Goal: Use online tool/utility: Utilize a website feature to perform a specific function

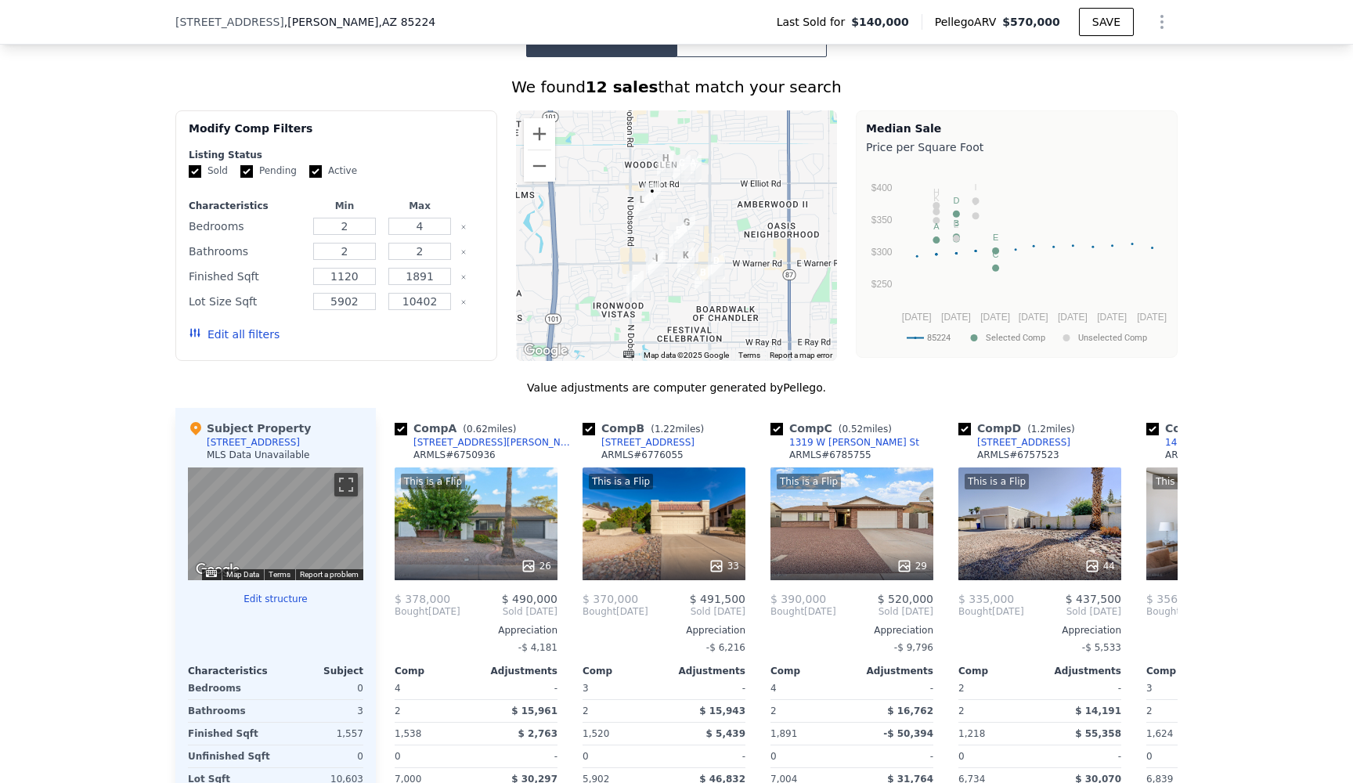
scroll to position [1178, 0]
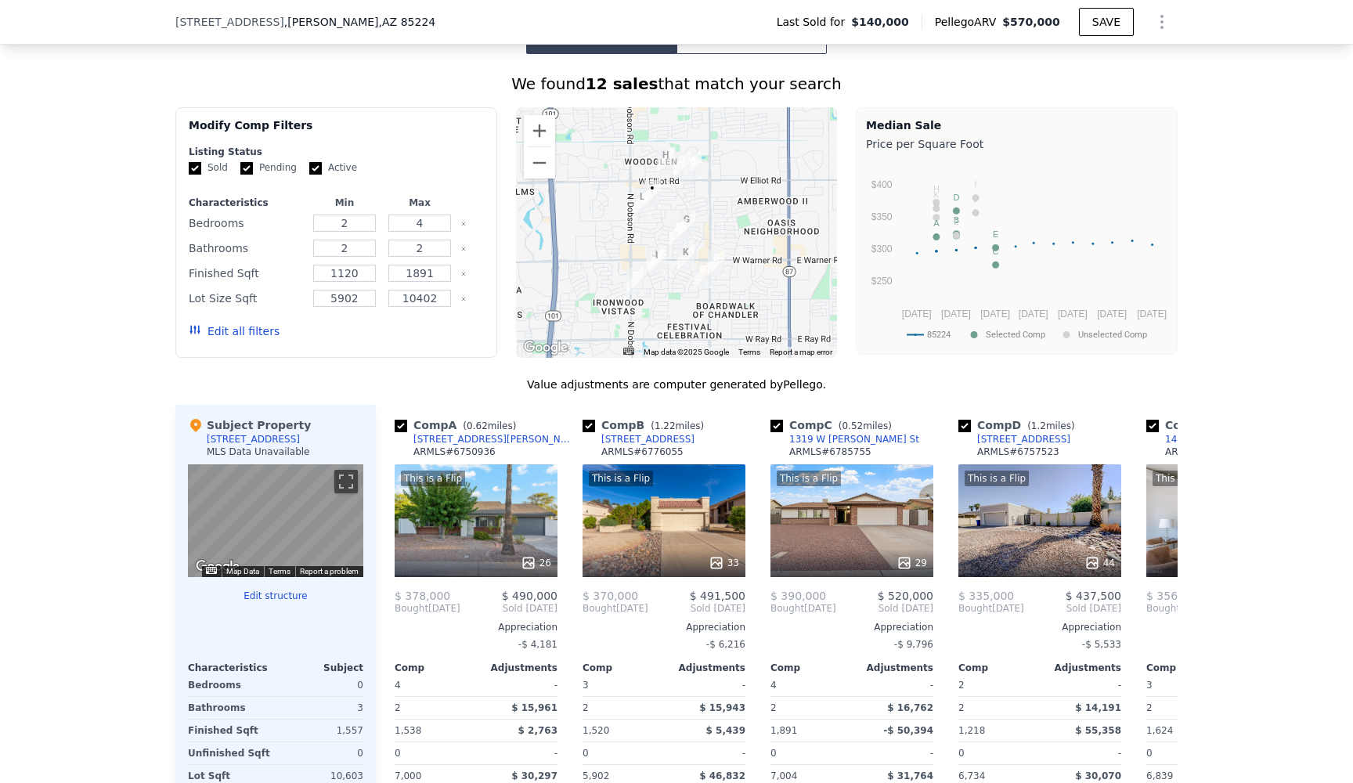
click at [250, 333] on button "Edit all filters" at bounding box center [234, 331] width 91 height 16
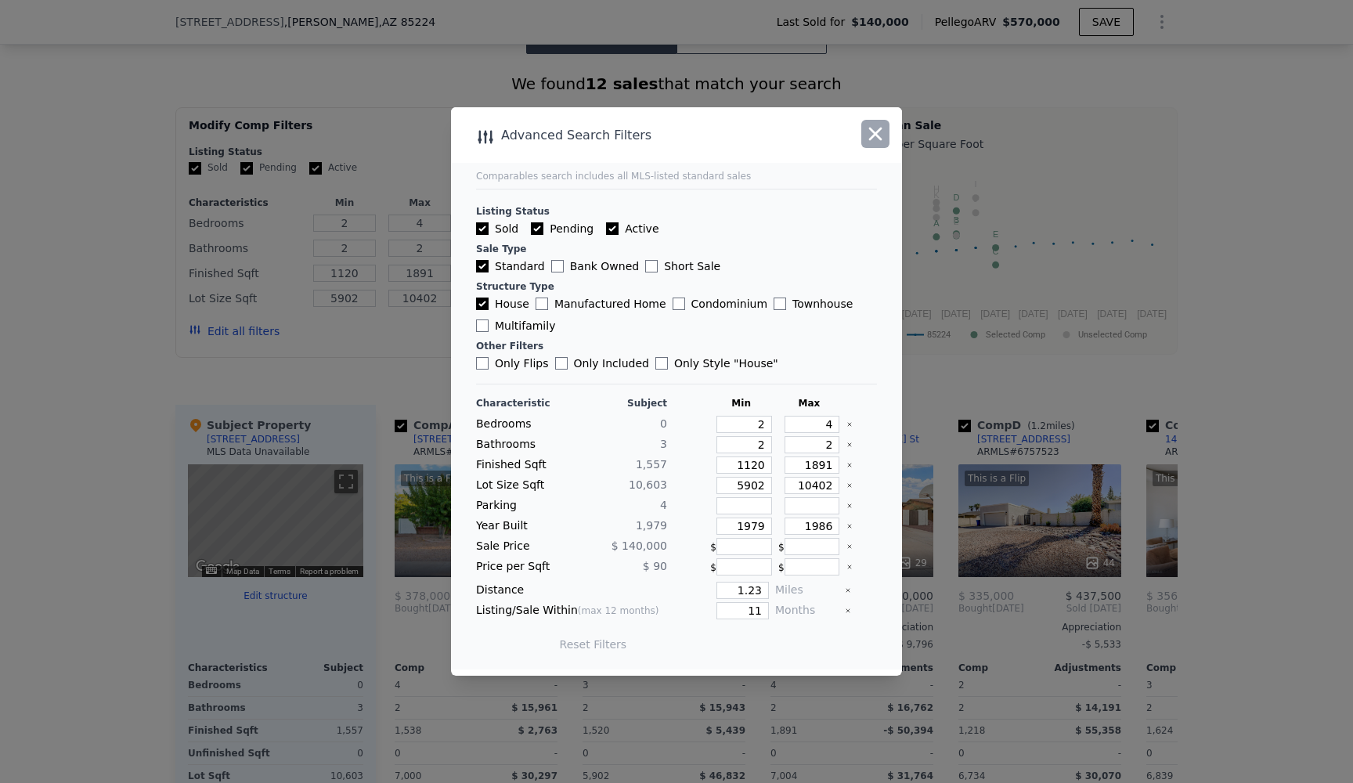
click at [870, 133] on icon "button" at bounding box center [875, 134] width 22 height 22
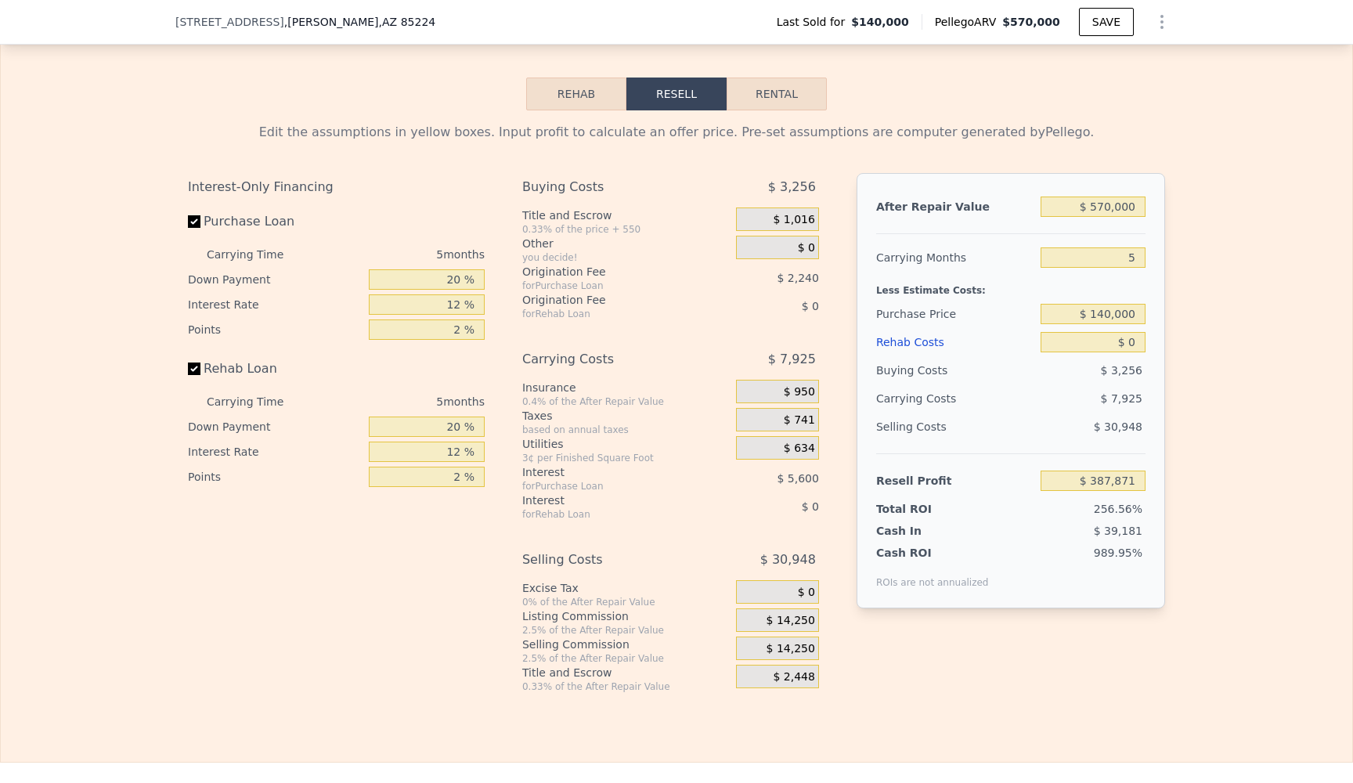
scroll to position [2145, 0]
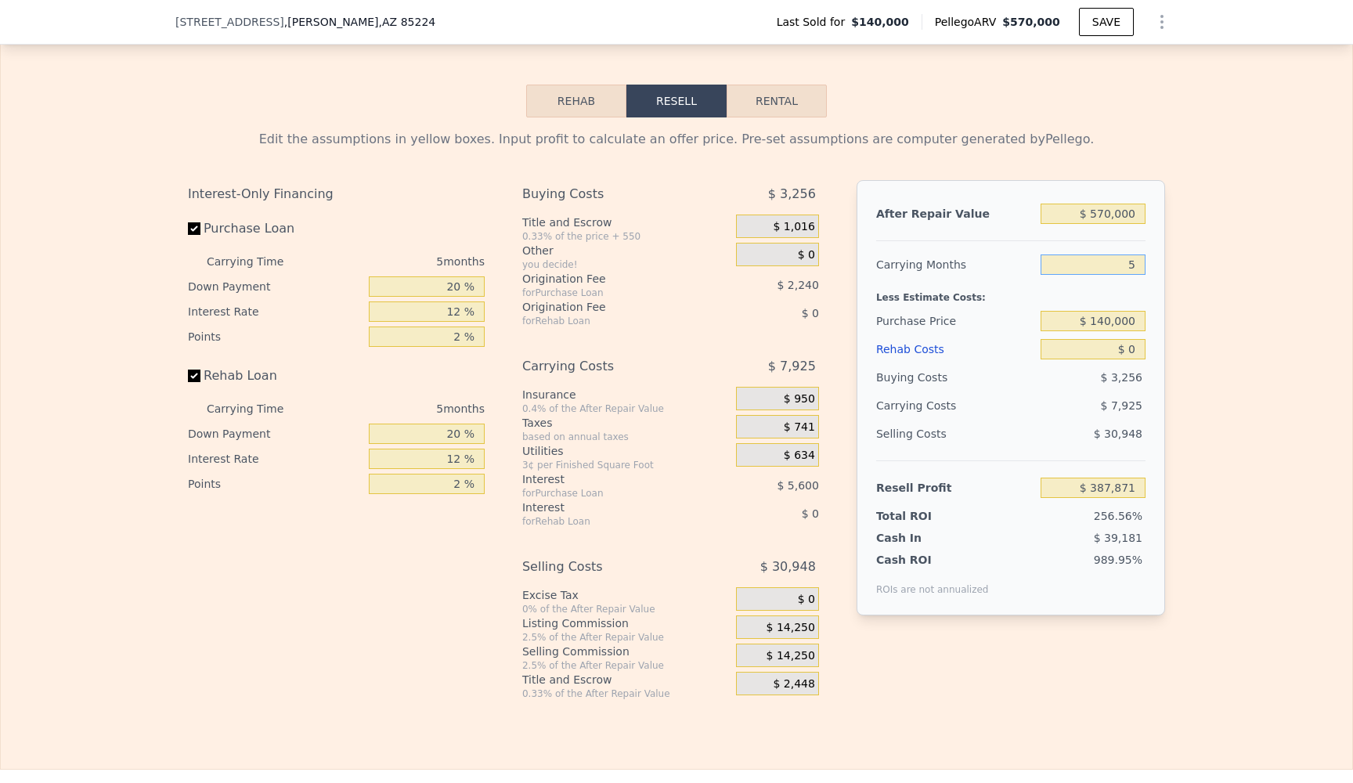
drag, startPoint x: 1140, startPoint y: 267, endPoint x: 1117, endPoint y: 267, distance: 23.5
click at [1117, 267] on input "5" at bounding box center [1093, 264] width 105 height 20
type input "7"
type input "$ 384,701"
type input "7"
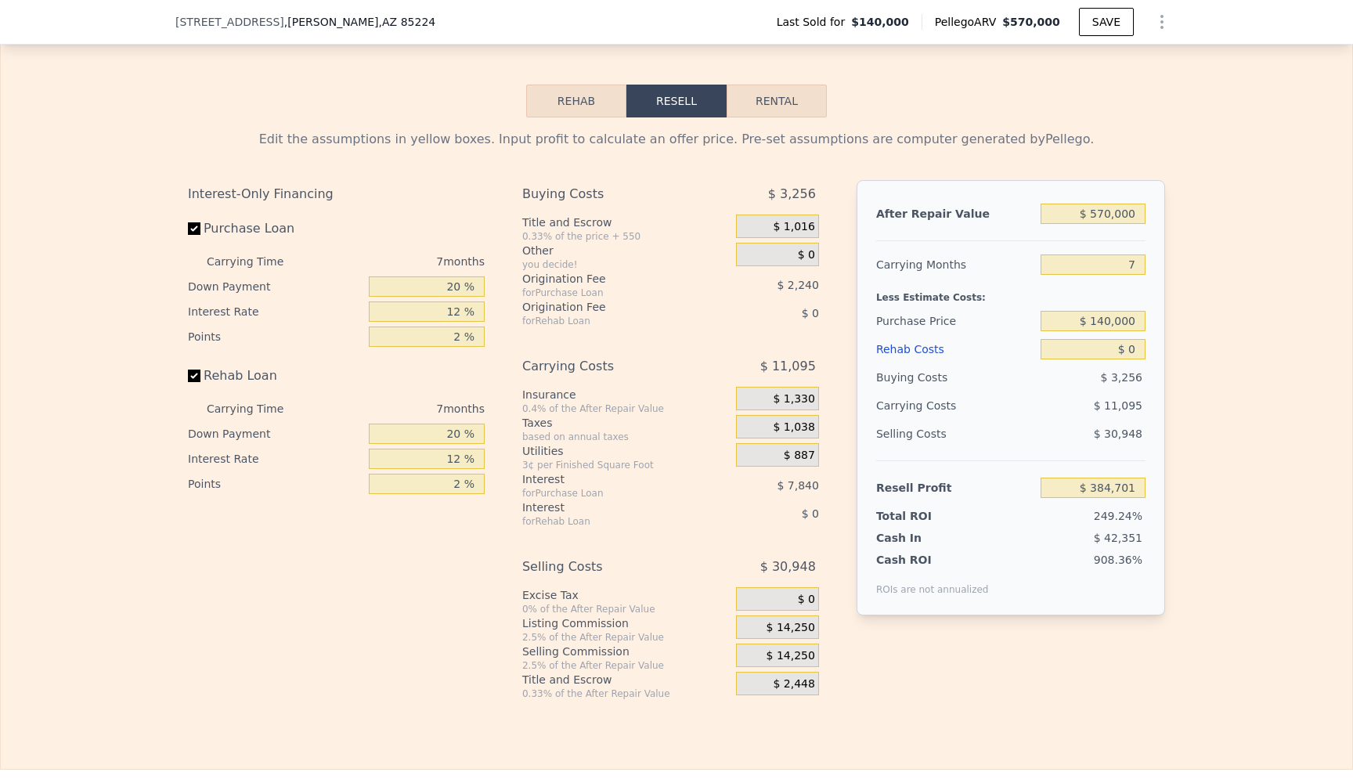
click at [1234, 299] on div "Edit the assumptions in yellow boxes. Input profit to calculate an offer price.…" at bounding box center [676, 408] width 1351 height 583
drag, startPoint x: 1139, startPoint y: 352, endPoint x: 1098, endPoint y: 352, distance: 41.5
click at [1098, 352] on input "$ 0" at bounding box center [1093, 349] width 105 height 20
type input "$ 1"
type input "$ 384,700"
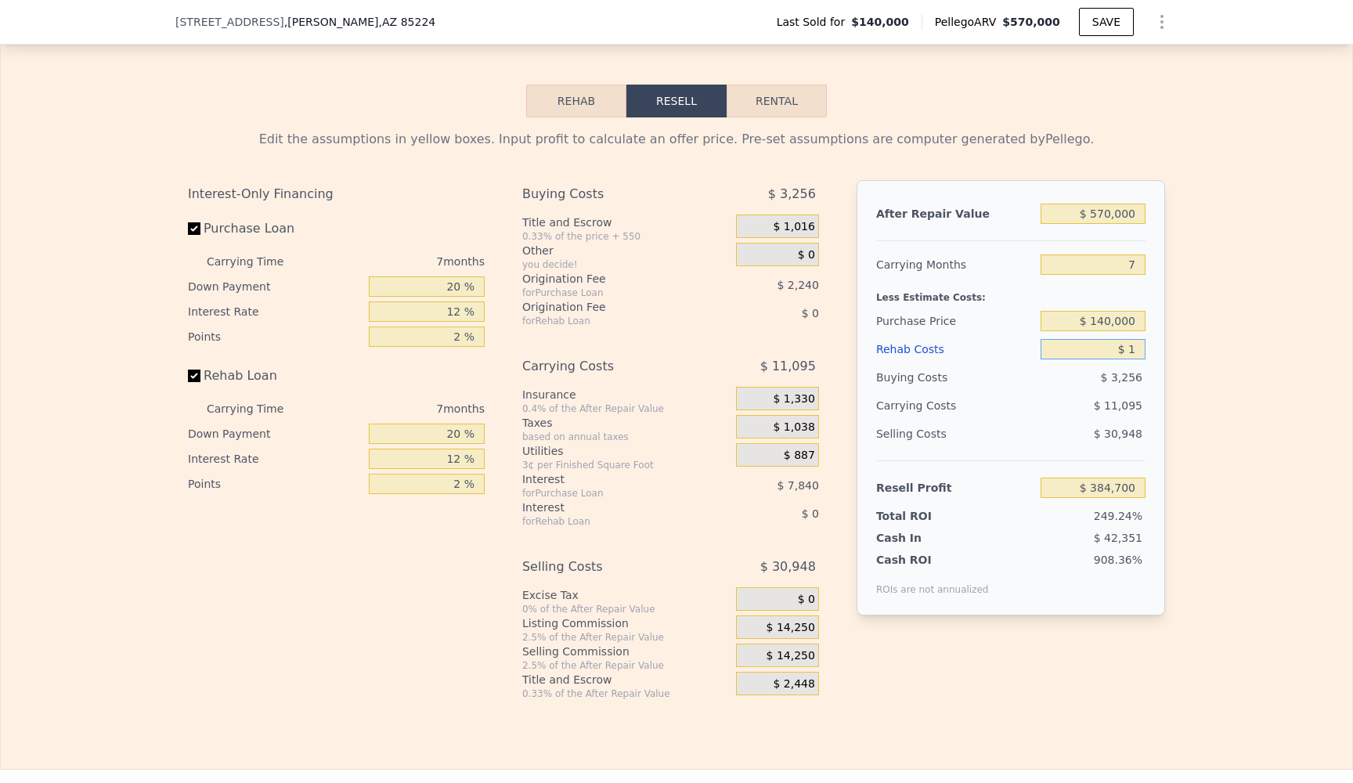
type input "$ 15"
type input "$ 384,686"
type input "$ 150"
type input "$ 384,542"
type input "$ 1,500"
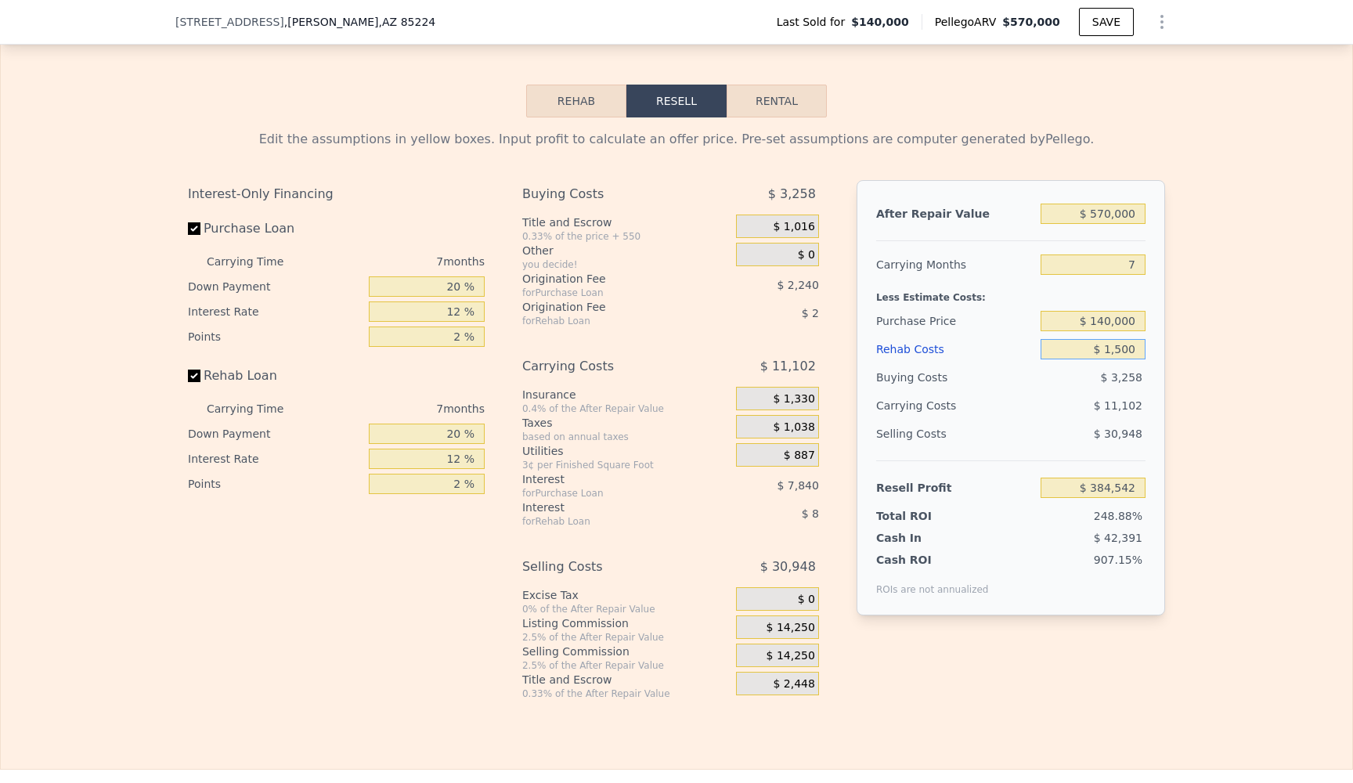
type input "$ 383,093"
type input "$ 150,000"
type input "$ 223,901"
click at [1212, 354] on div "Edit the assumptions in yellow boxes. Input profit to calculate an offer price.…" at bounding box center [676, 408] width 1351 height 583
click at [1141, 213] on input "$ 570,000" at bounding box center [1093, 214] width 105 height 20
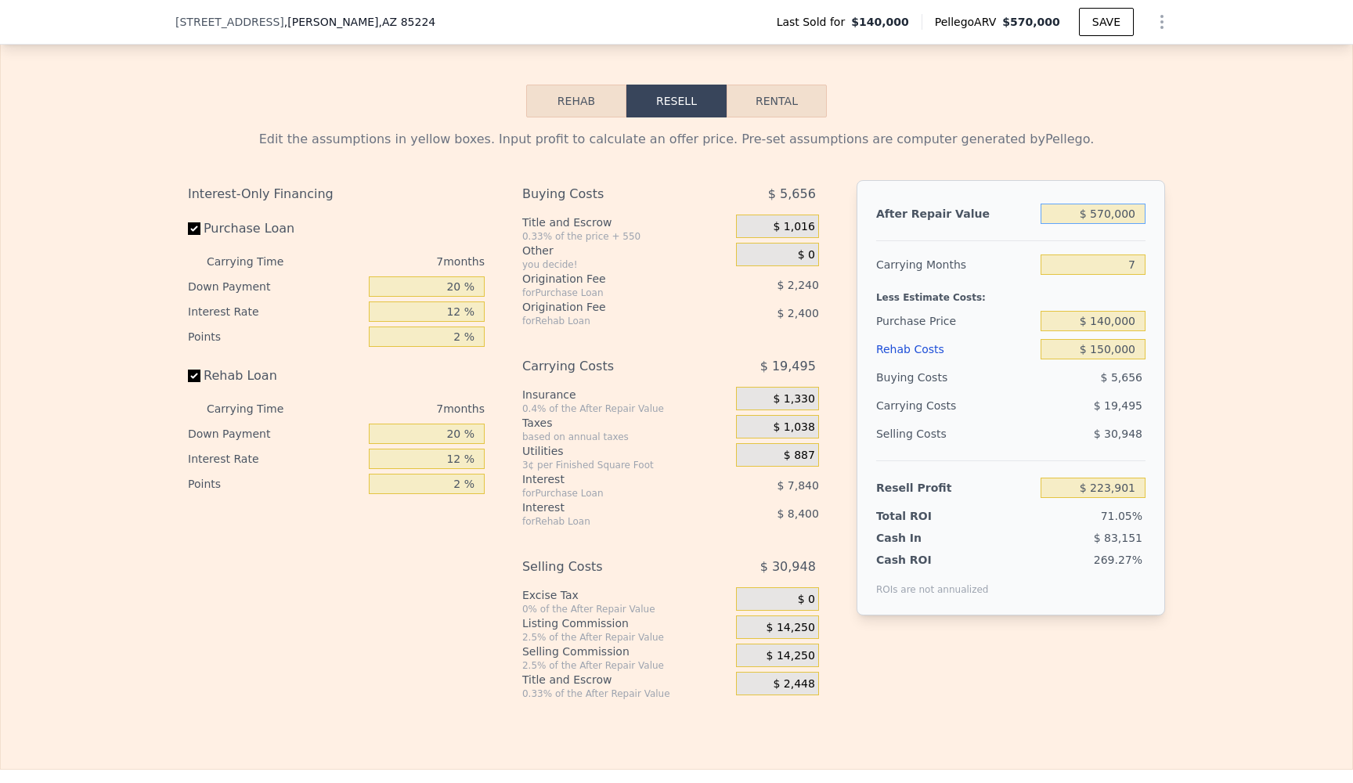
type input "$ 57,000"
type input "-$ 260,544"
type input "$ 570"
type input "-$ 308,989"
type input "$ 57"
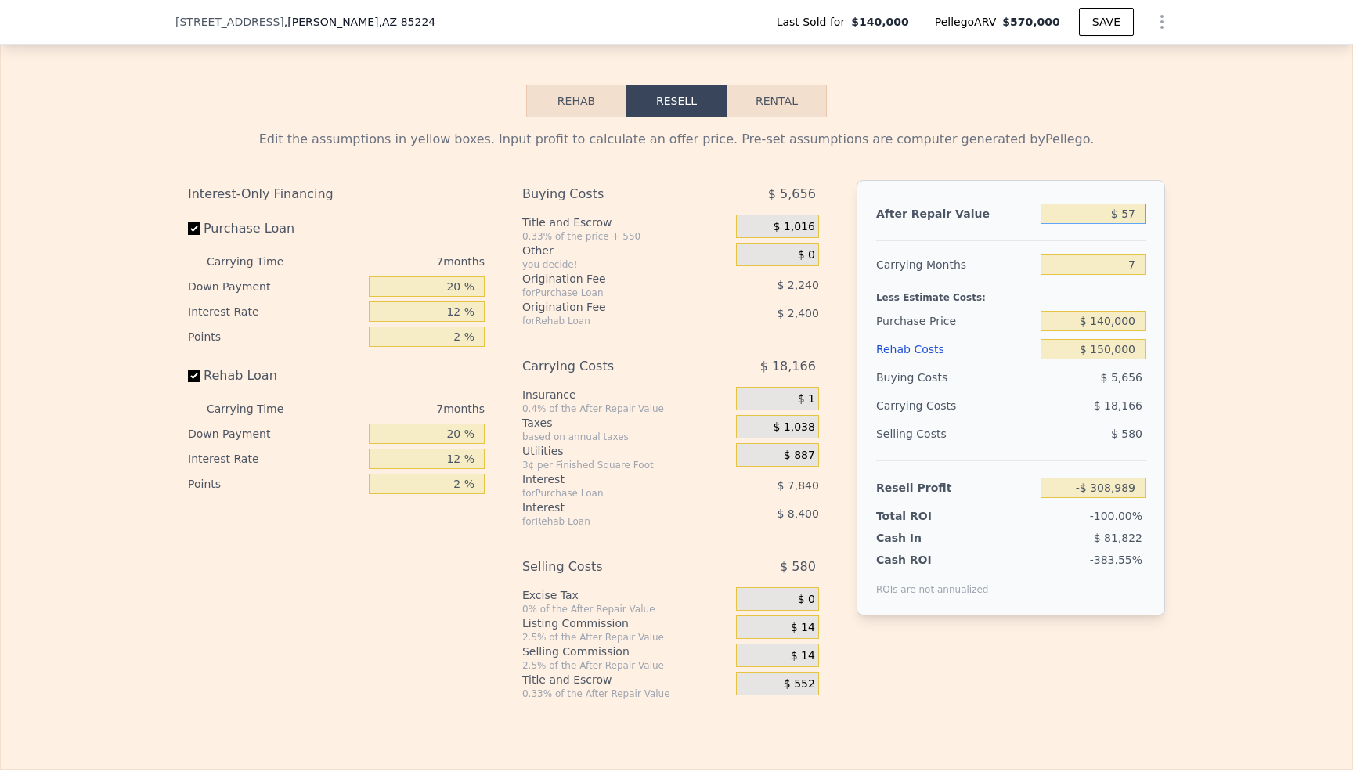
type input "-$ 314,316"
type input "$ 5"
type input "-$ 314,366"
type input "$ 85"
type input "-$ 314,290"
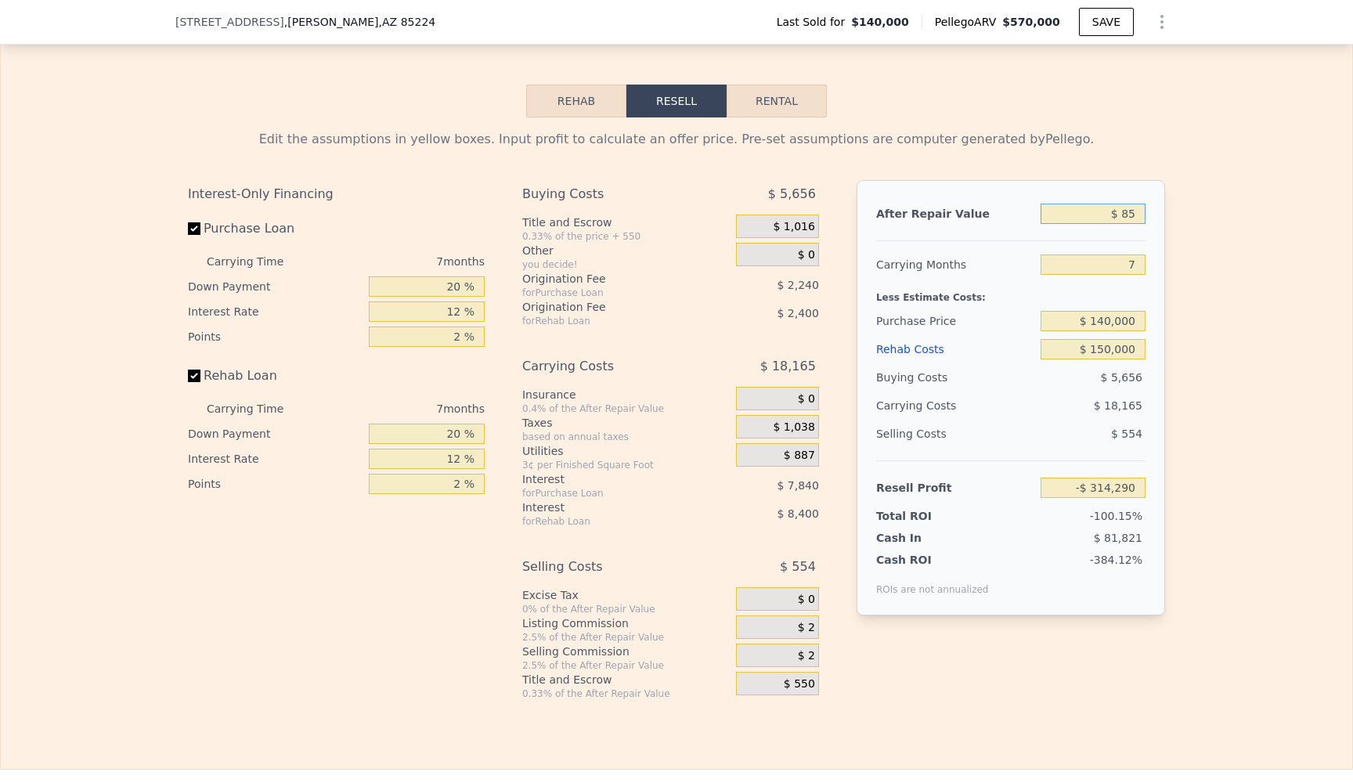
type input "$ 805"
type input "-$ 313,611"
type input "$ 8,005"
type input "-$ 306,812"
type input "$ 80,005"
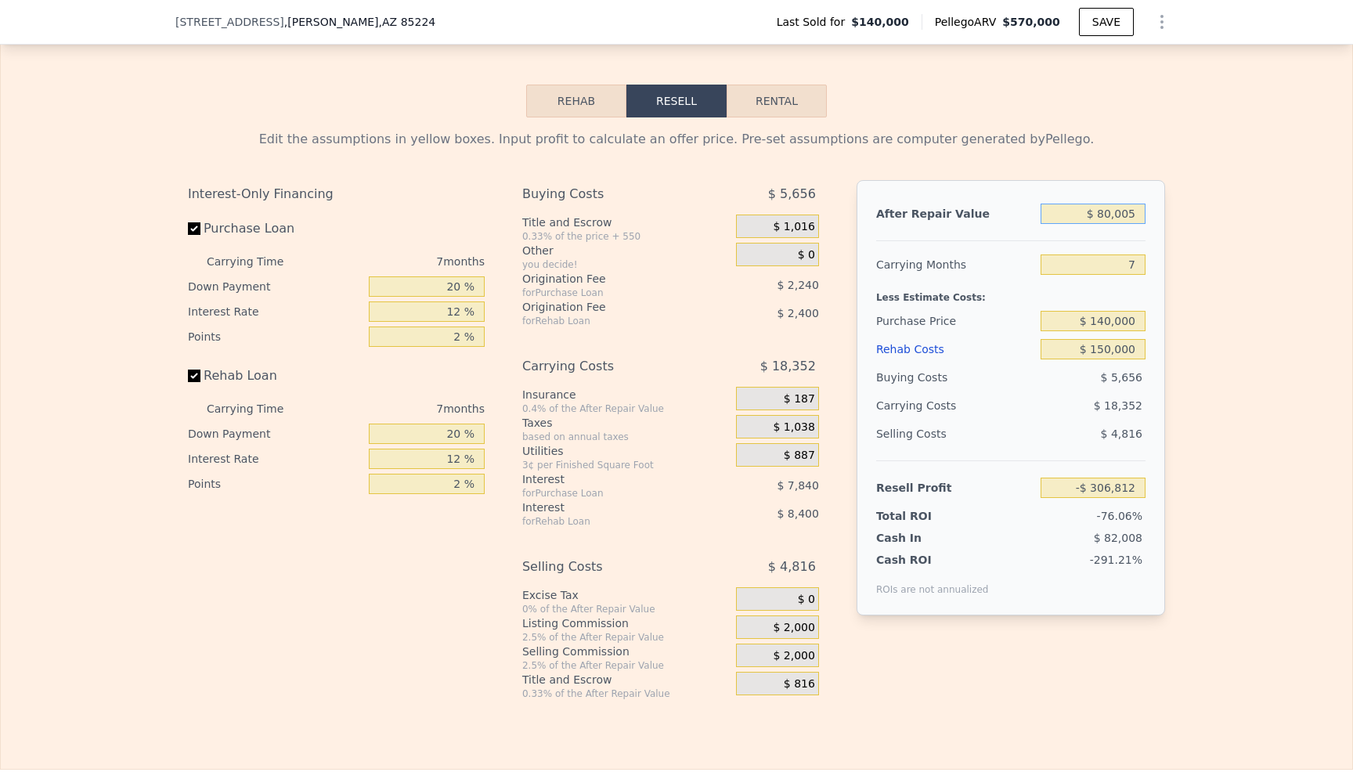
type input "-$ 238,819"
type input "$ 800,005"
type input "$ 441,103"
type input "$ 8,000,005"
type input "$ 7,240,327"
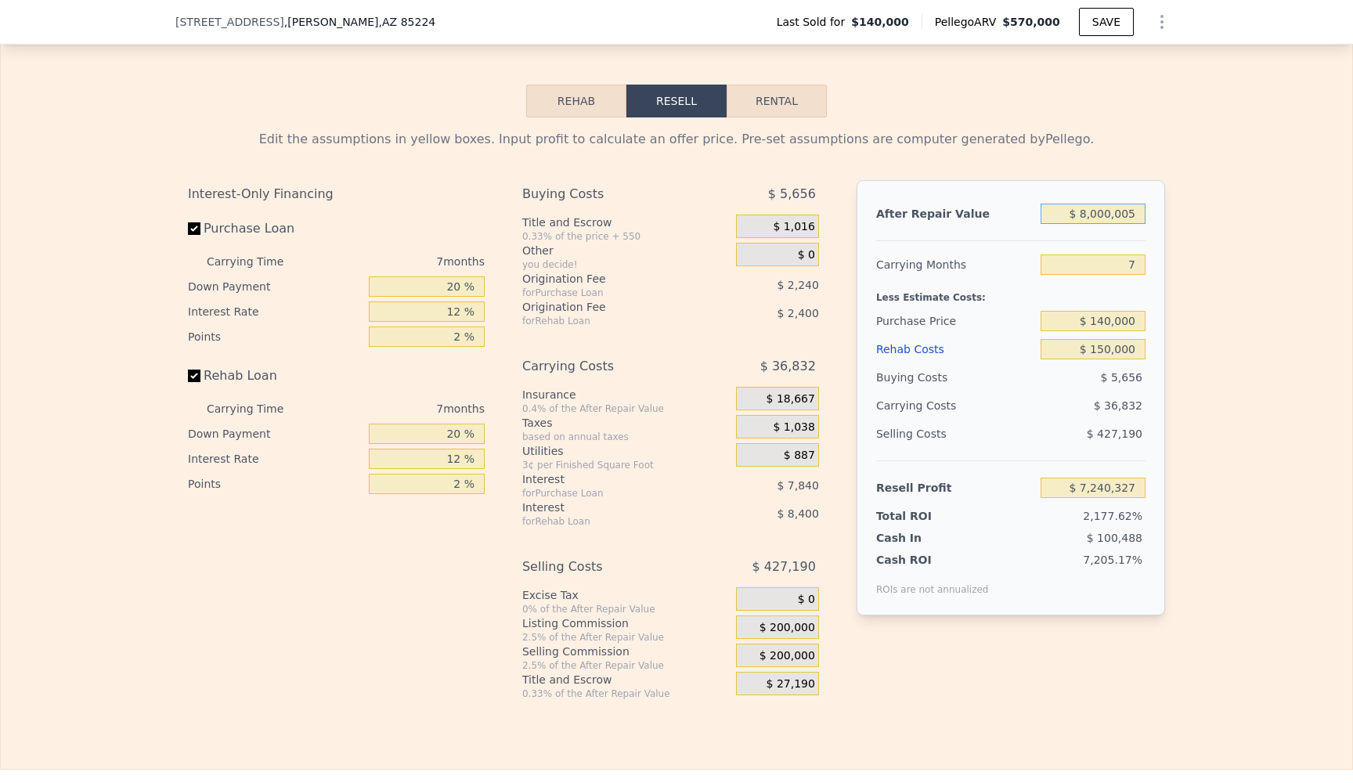
click at [1142, 214] on input "$ 8,000,005" at bounding box center [1093, 214] width 105 height 20
type input "$ 800,000"
type input "$ 441,098"
click at [1200, 255] on div "Edit the assumptions in yellow boxes. Input profit to calculate an offer price.…" at bounding box center [676, 408] width 1351 height 583
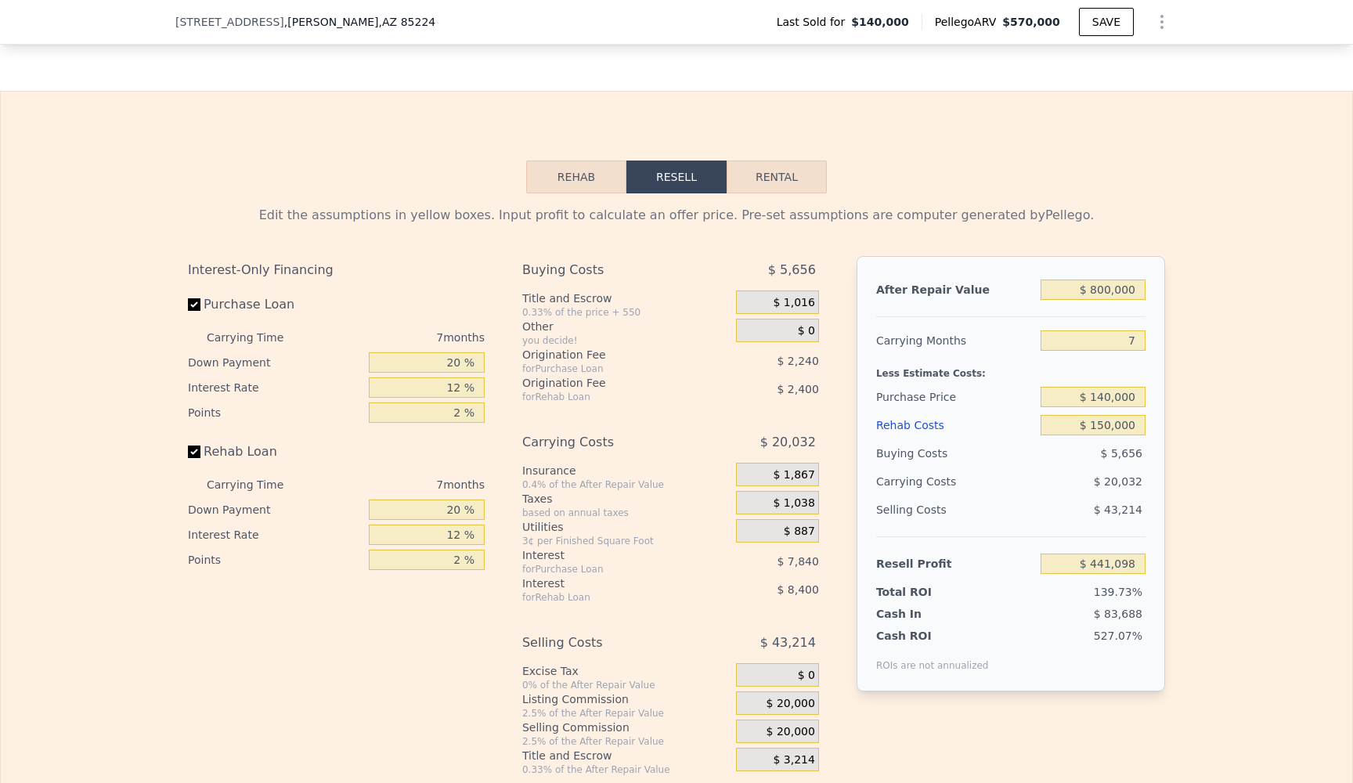
scroll to position [2066, 0]
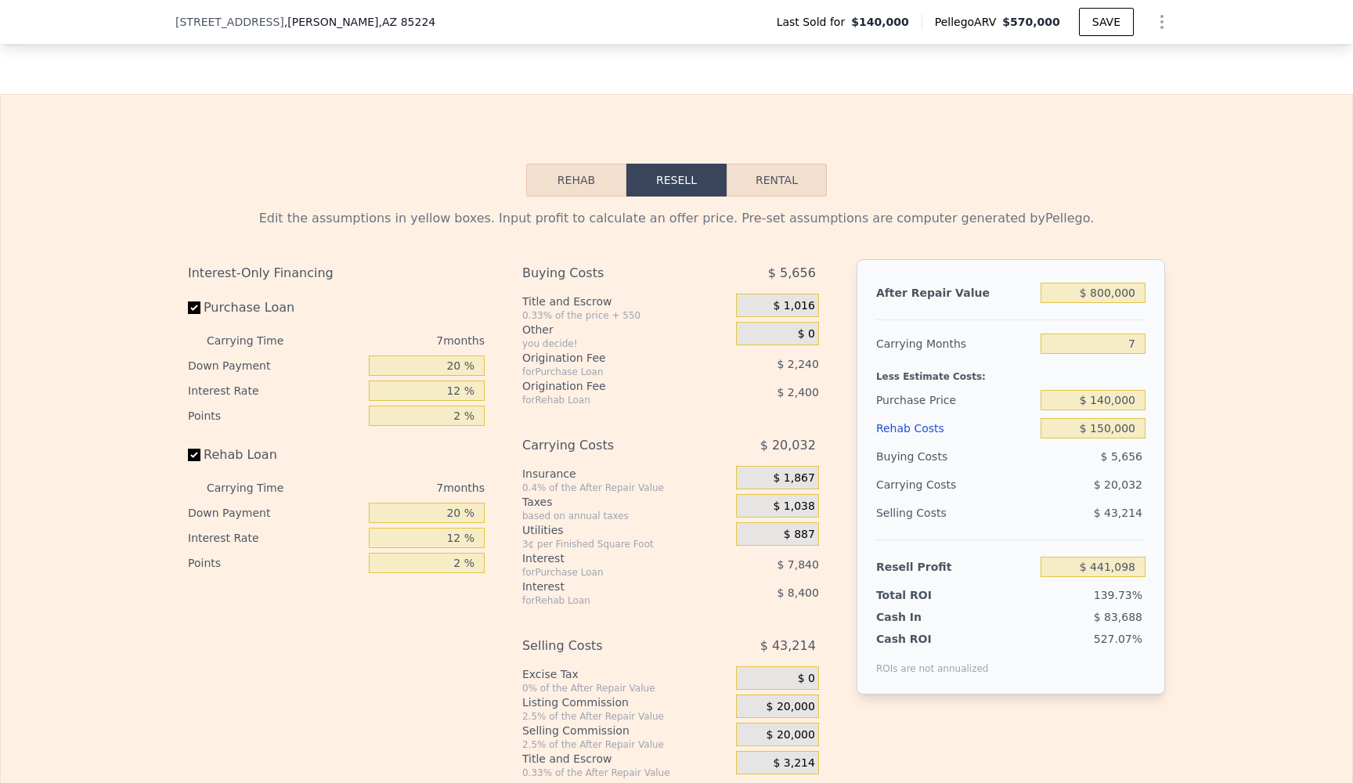
click at [607, 182] on button "Rehab" at bounding box center [576, 180] width 100 height 33
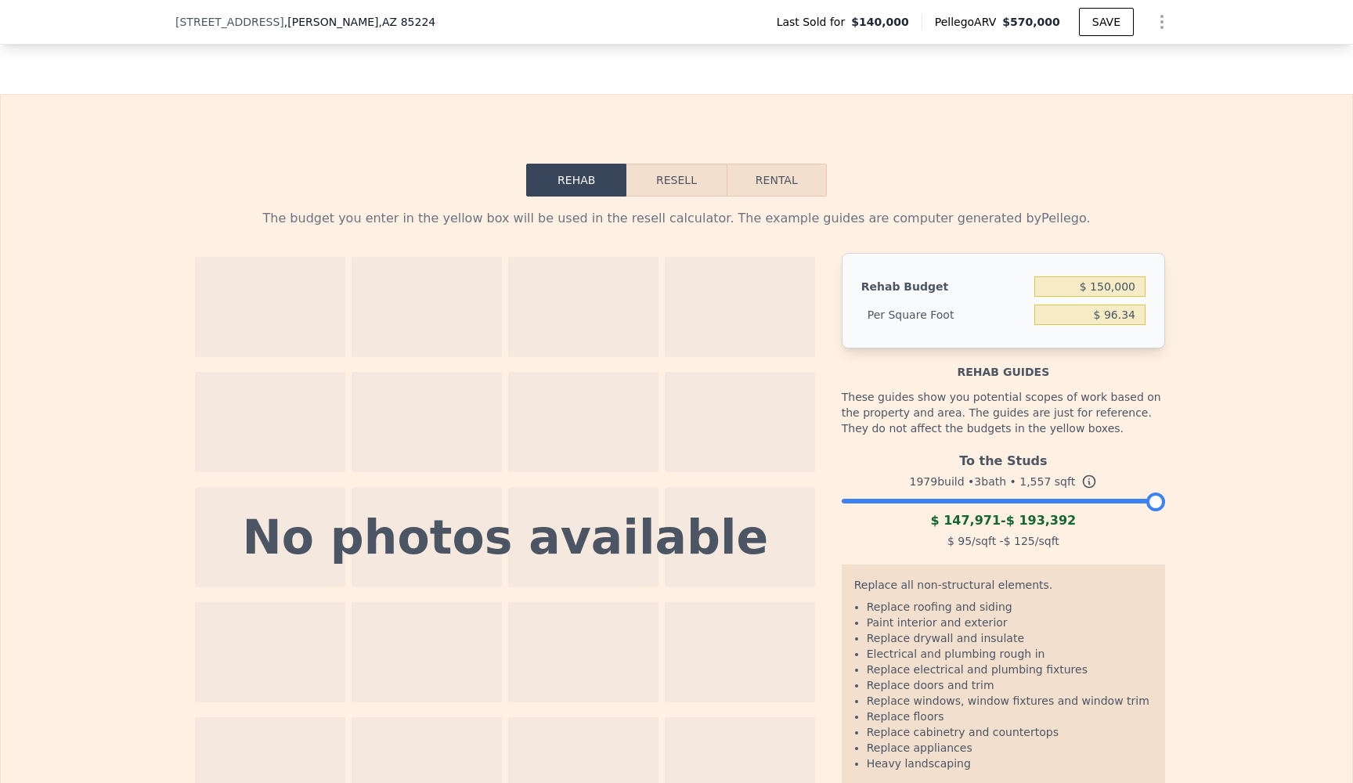
click at [677, 175] on button "Resell" at bounding box center [675, 180] width 99 height 33
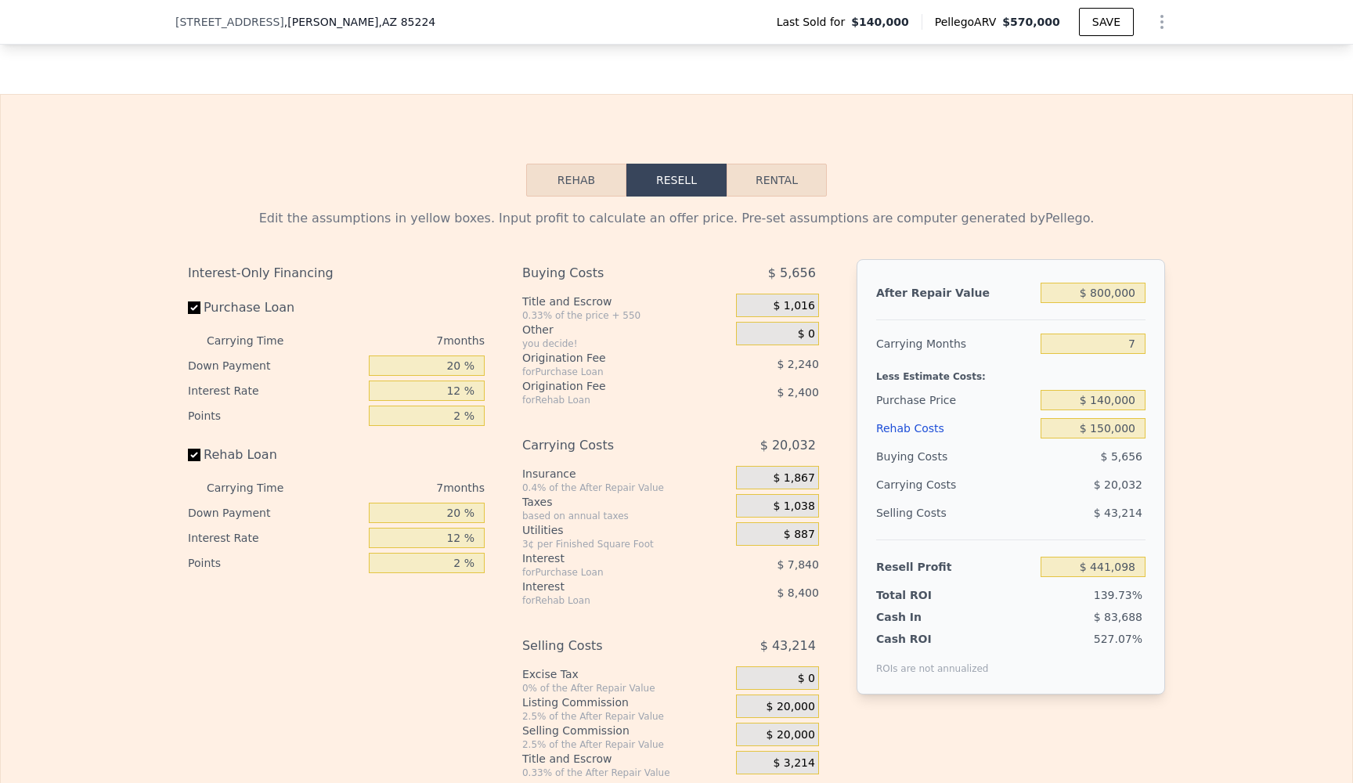
click at [762, 179] on button "Rental" at bounding box center [777, 180] width 100 height 33
select select "30"
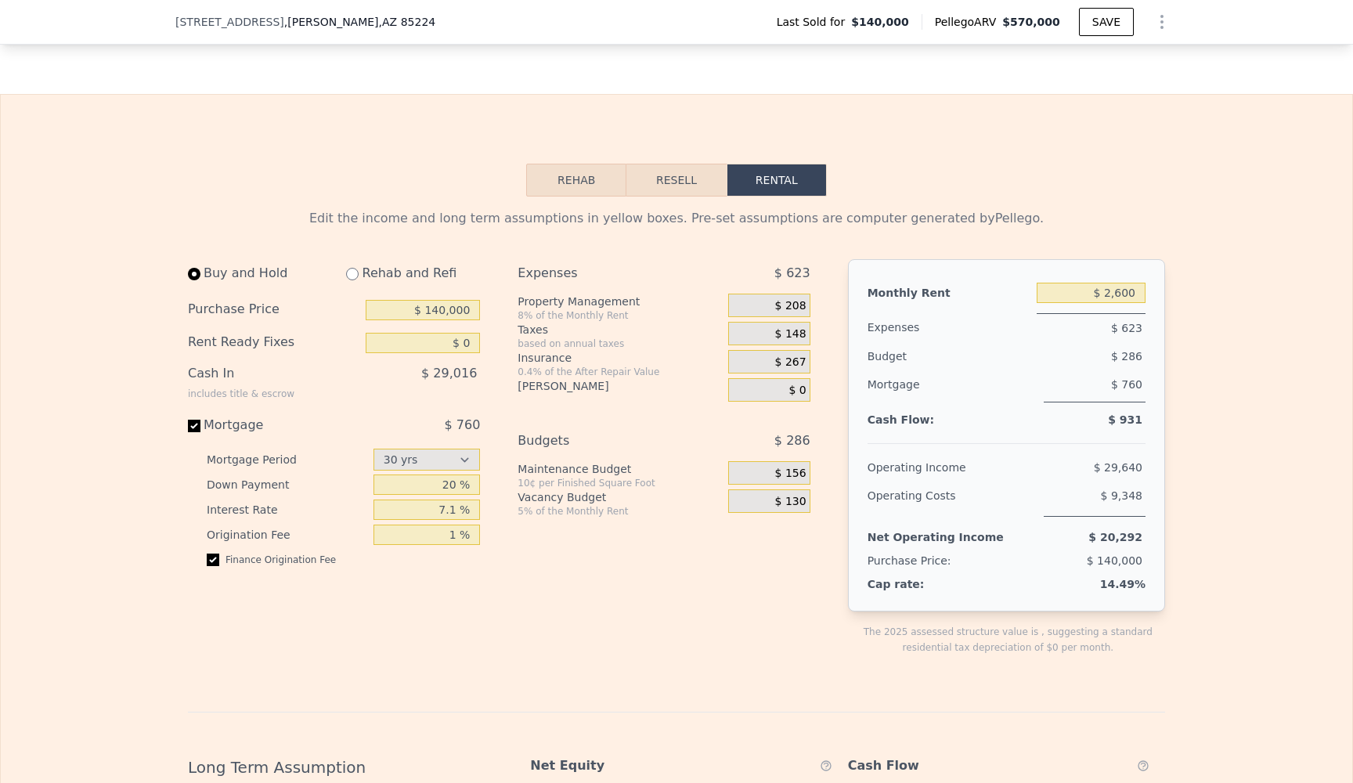
click at [701, 179] on button "Resell" at bounding box center [675, 180] width 99 height 33
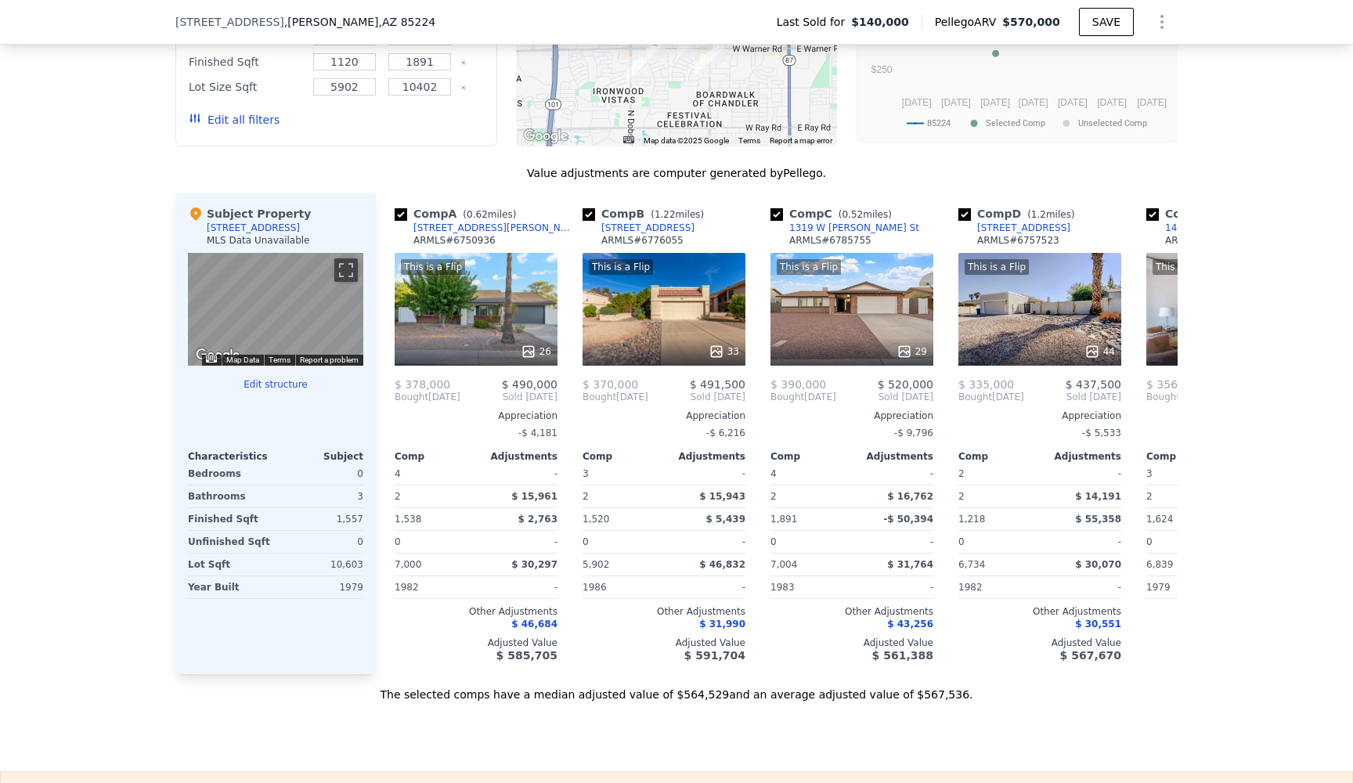
scroll to position [1383, 0]
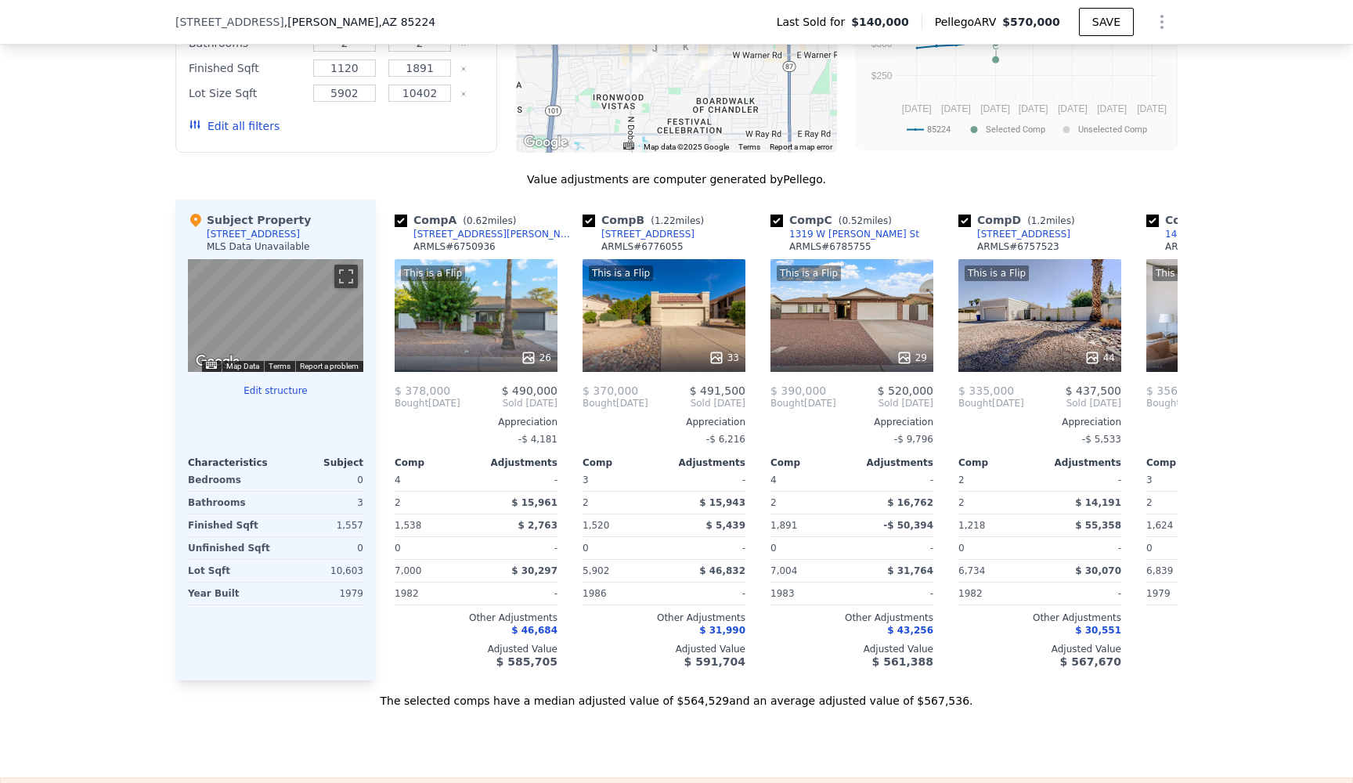
click at [273, 390] on button "Edit structure" at bounding box center [275, 390] width 175 height 13
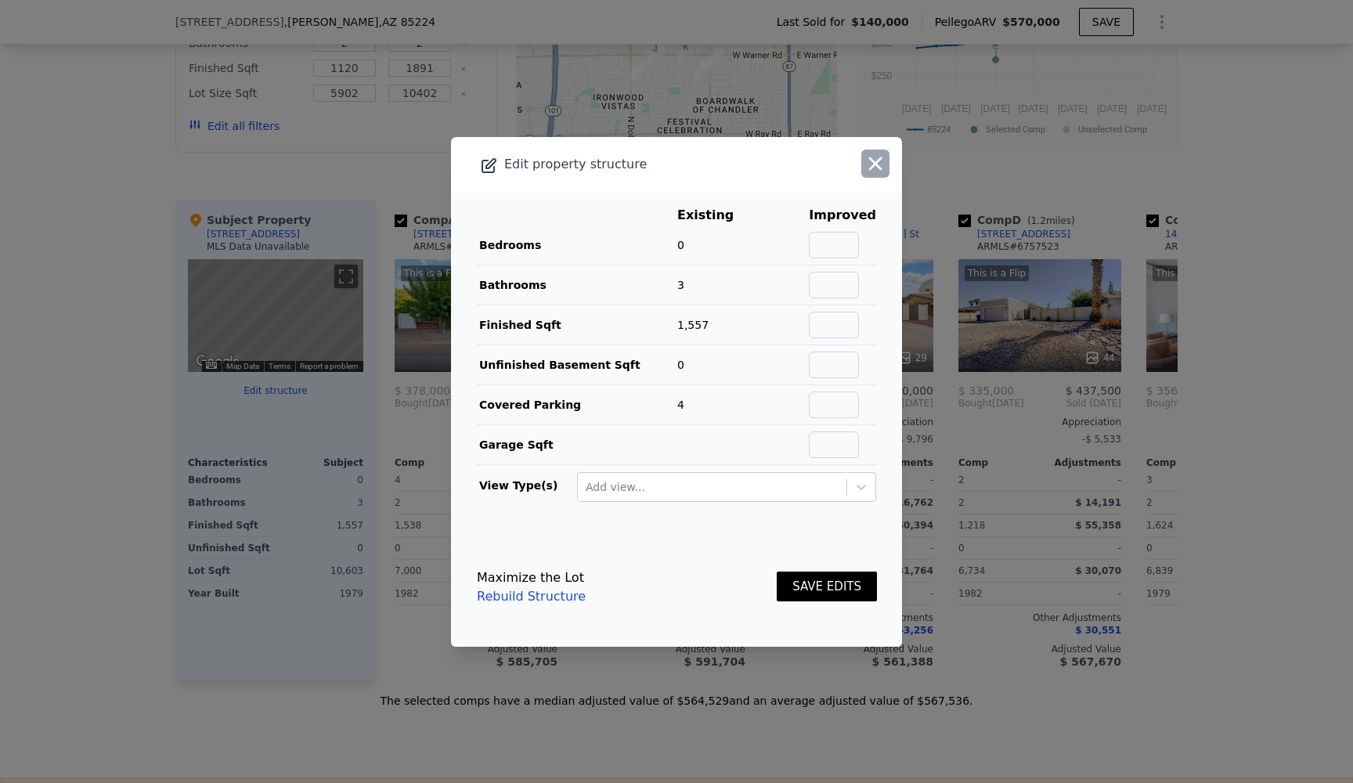
click at [875, 164] on icon "button" at bounding box center [875, 164] width 22 height 22
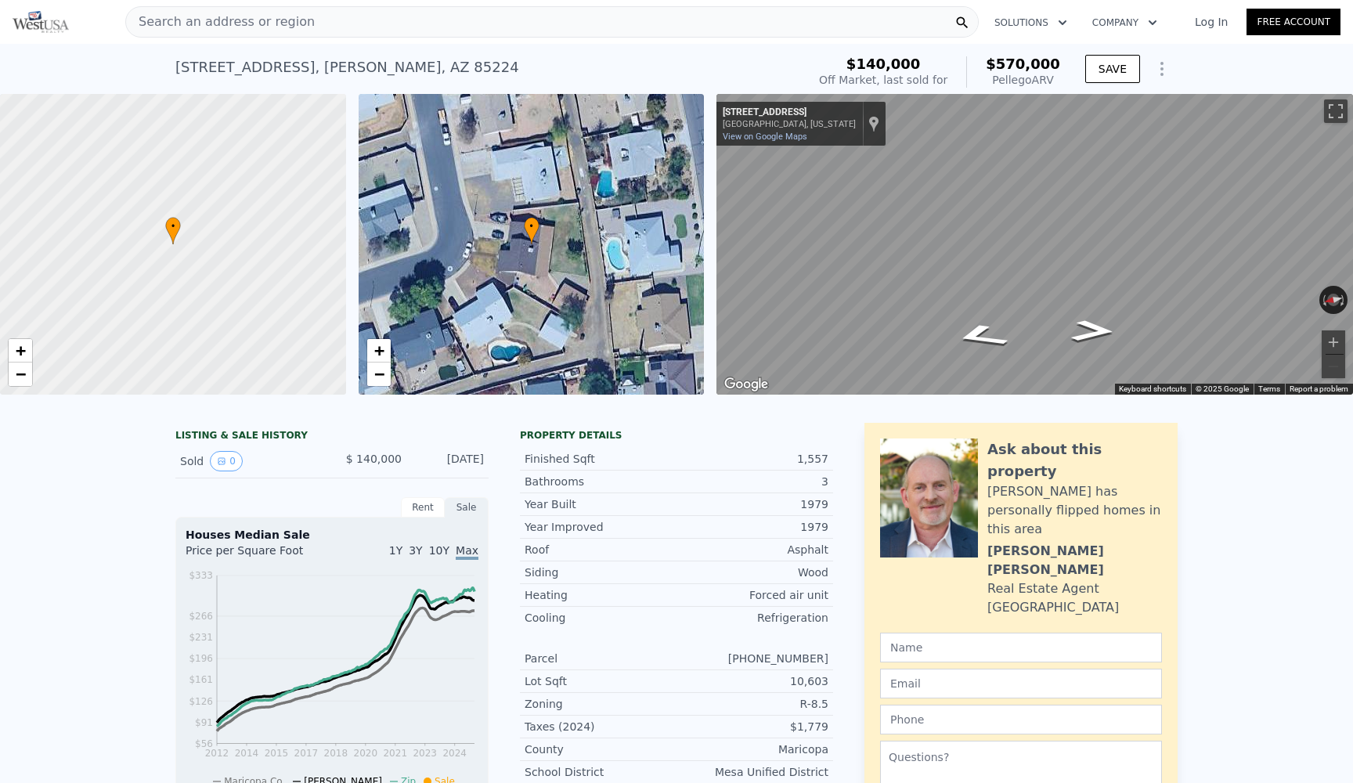
scroll to position [0, 0]
click at [1037, 68] on span "$570,000" at bounding box center [1023, 64] width 74 height 16
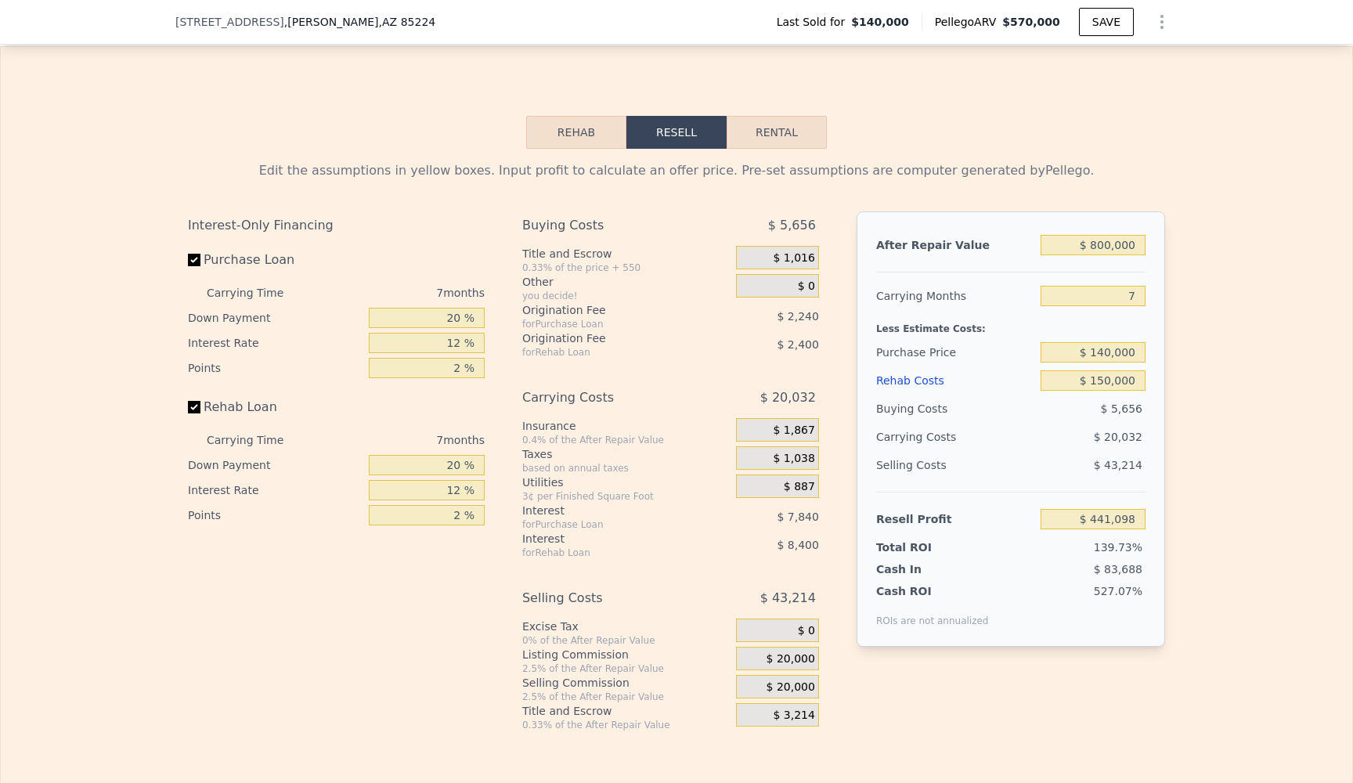
scroll to position [2113, 0]
click at [813, 226] on span "$ 5,656" at bounding box center [792, 226] width 48 height 28
click at [811, 223] on span "$ 5,656" at bounding box center [792, 226] width 48 height 28
drag, startPoint x: 464, startPoint y: 322, endPoint x: 424, endPoint y: 322, distance: 39.9
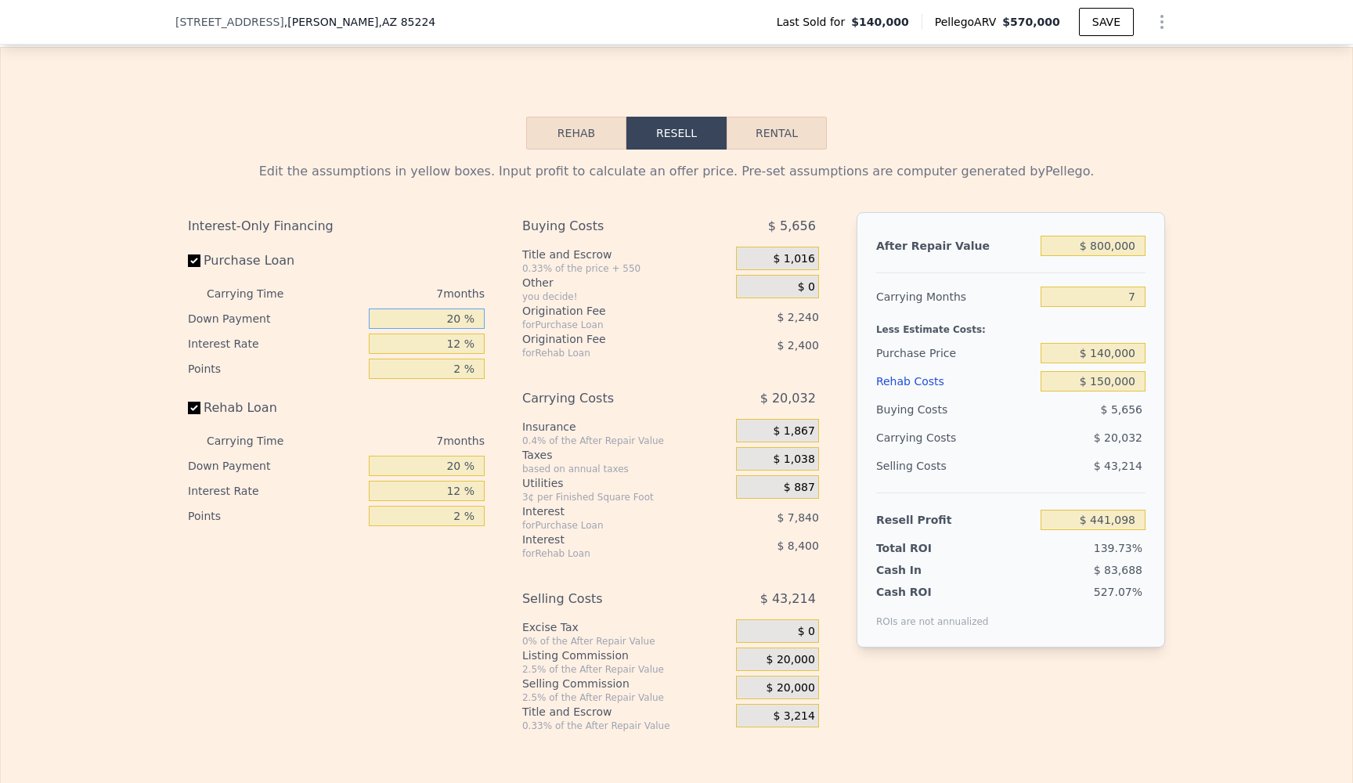
click at [424, 322] on input "20 %" at bounding box center [427, 319] width 116 height 20
type input "8 %"
type input "$ 439,586"
type input "80 %"
type input "$ 448,658"
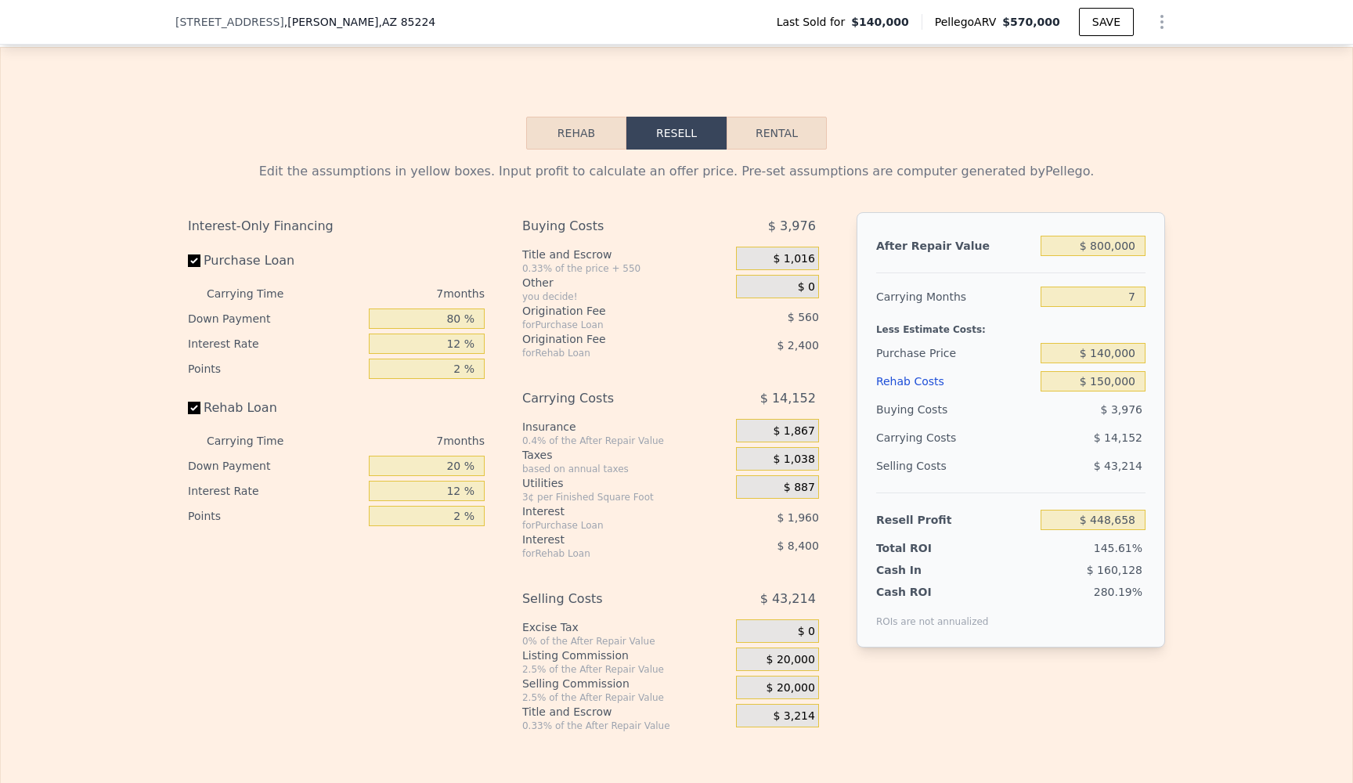
click at [430, 246] on div "Interest-Only Financing Purchase Loan Carrying Time 7 months Down Payment 80 % …" at bounding box center [336, 370] width 297 height 316
drag, startPoint x: 462, startPoint y: 317, endPoint x: 437, endPoint y: 316, distance: 25.1
click at [437, 316] on input "80 %" at bounding box center [427, 319] width 116 height 20
type input "2 %"
type input "$ 438,830"
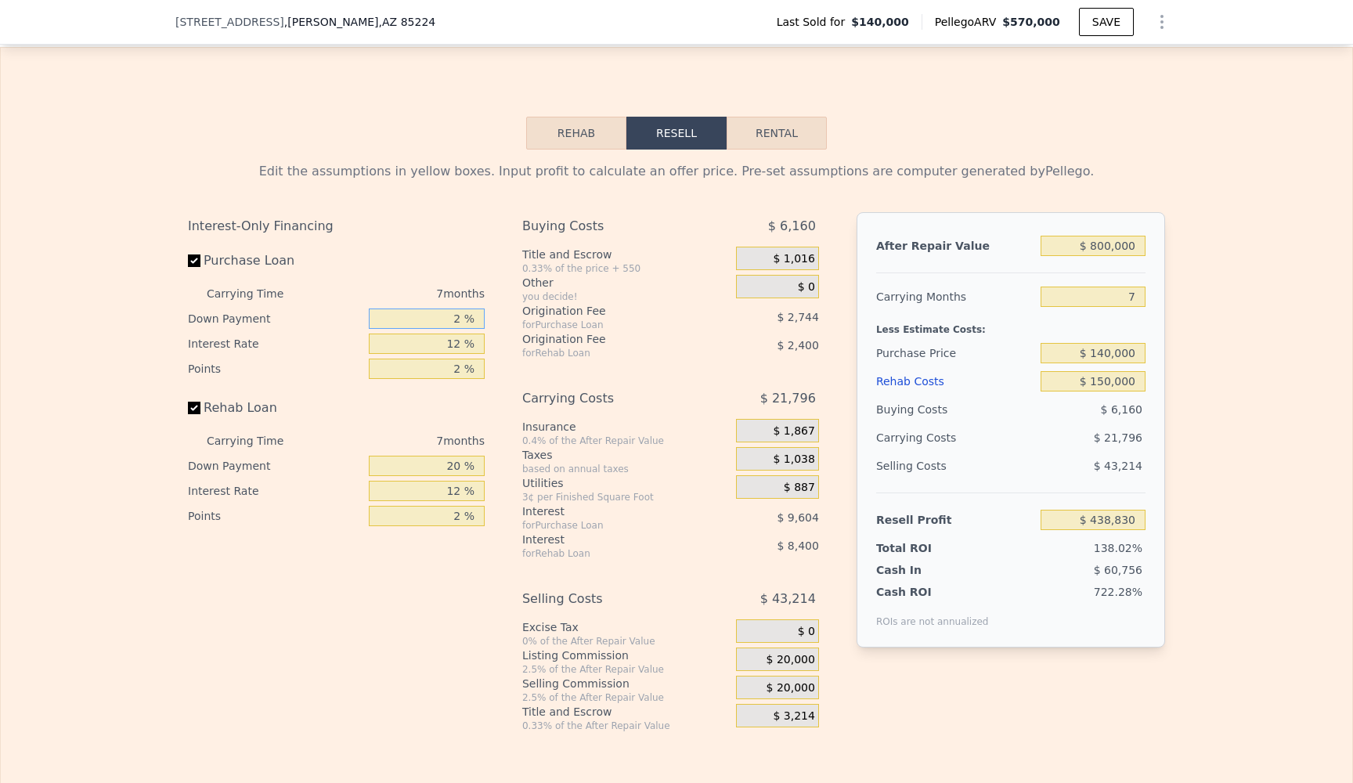
type input "20 %"
type input "$ 441,098"
type input "20 %"
click at [419, 251] on div "Purchase Loan" at bounding box center [336, 264] width 297 height 34
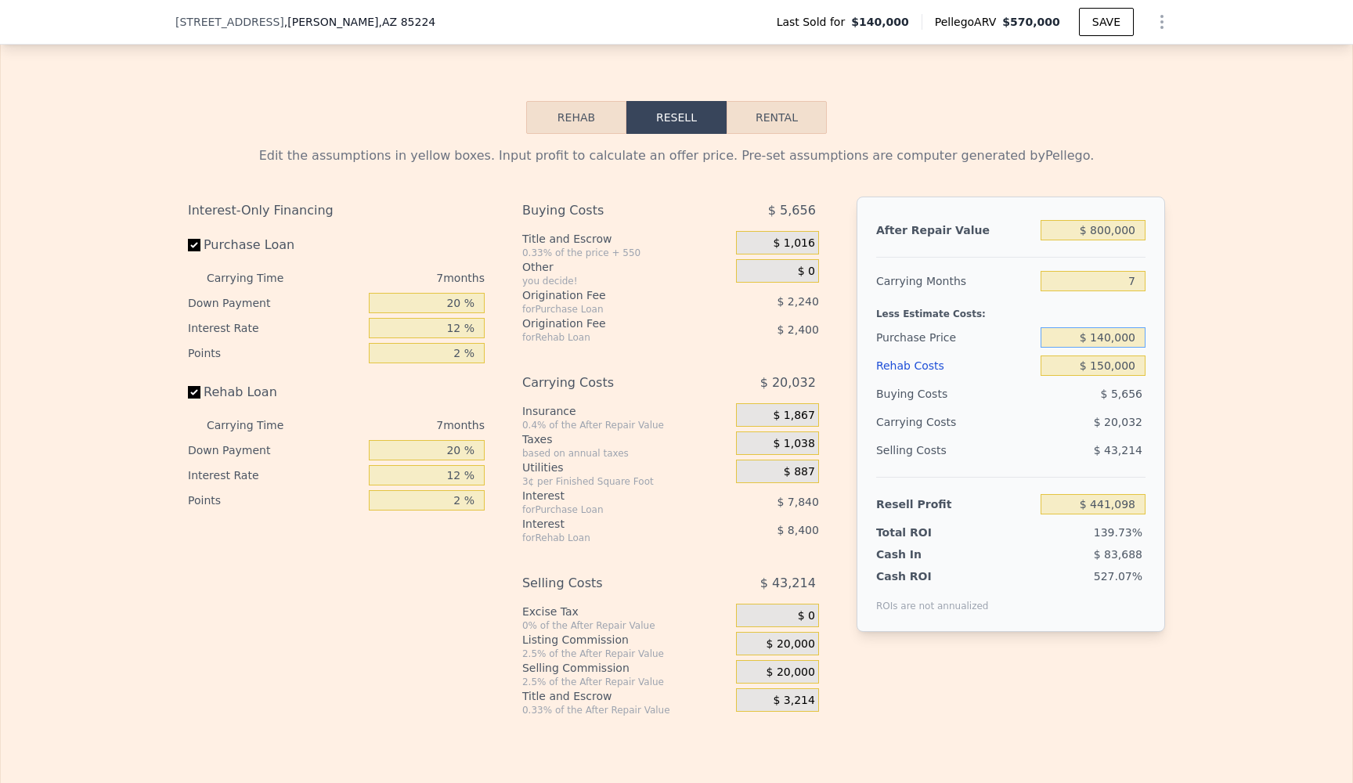
click at [1115, 340] on input "$ 140,000" at bounding box center [1093, 337] width 105 height 20
drag, startPoint x: 1142, startPoint y: 337, endPoint x: 1088, endPoint y: 337, distance: 54.0
click at [1088, 337] on input "$ 140,000" at bounding box center [1093, 337] width 105 height 20
click at [1143, 335] on input "$ 25,000,140,000" at bounding box center [1093, 337] width 105 height 20
type input "$ 2"
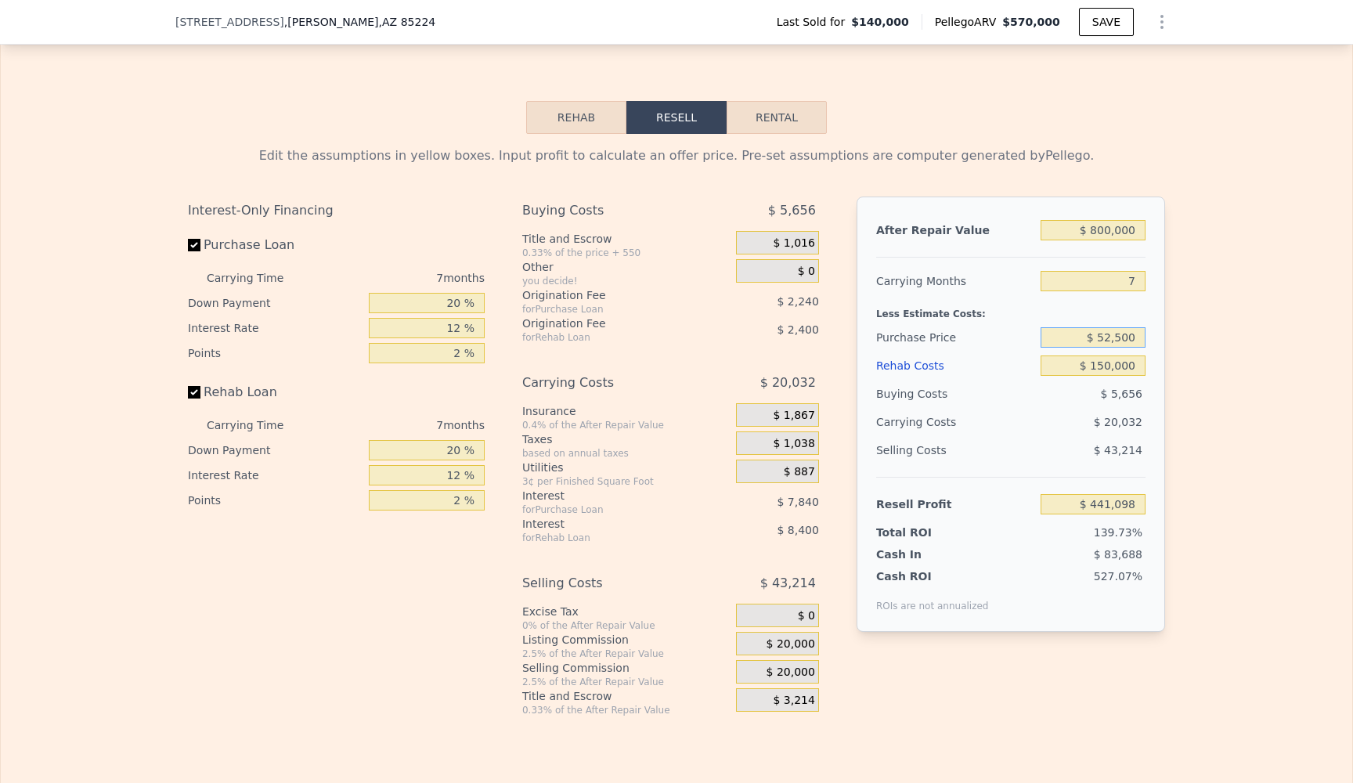
type input "$ 525,000"
type input "$ 27,096"
click at [1030, 419] on div "$ 41,592" at bounding box center [1062, 422] width 165 height 28
type input "$ 570,000"
type input "5"
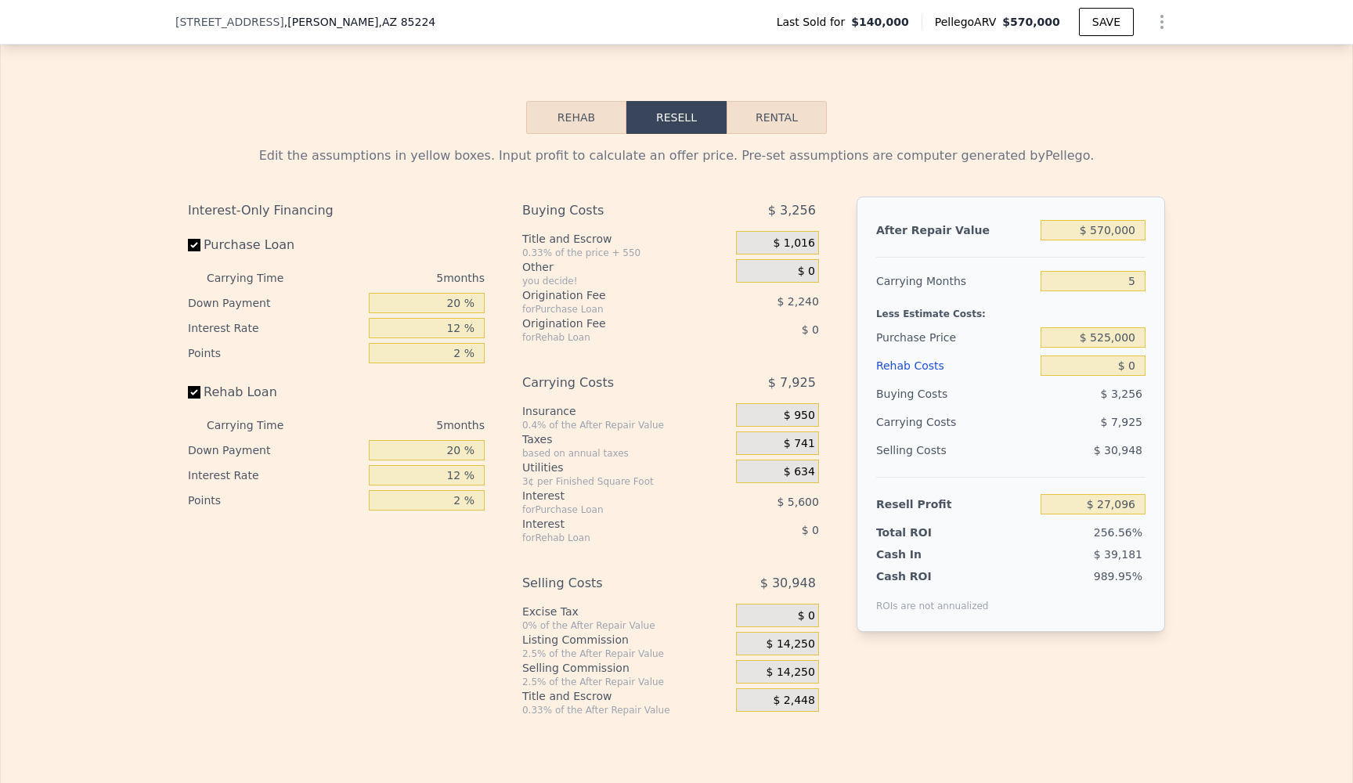
type input "$ 0"
type input "$ 387,871"
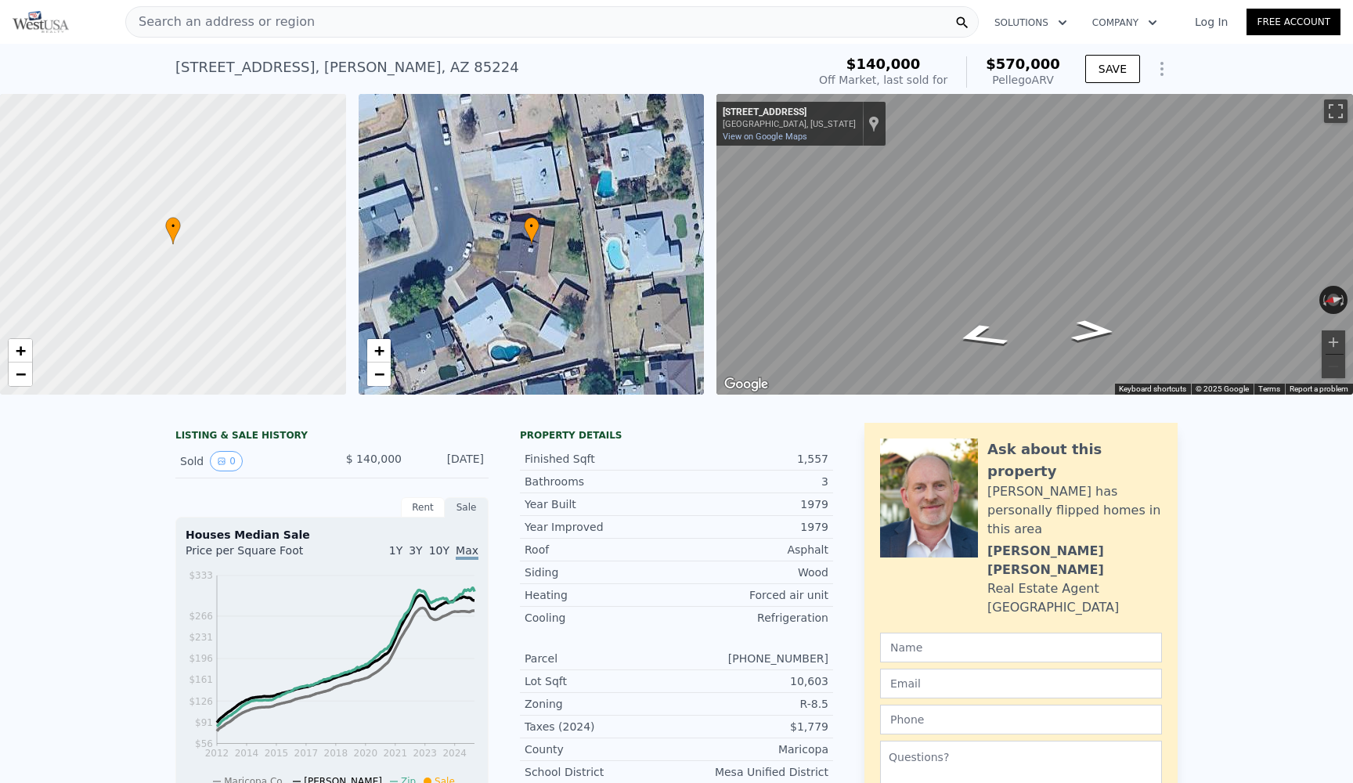
scroll to position [0, 0]
click at [328, 22] on div "Search an address or region" at bounding box center [551, 21] width 853 height 31
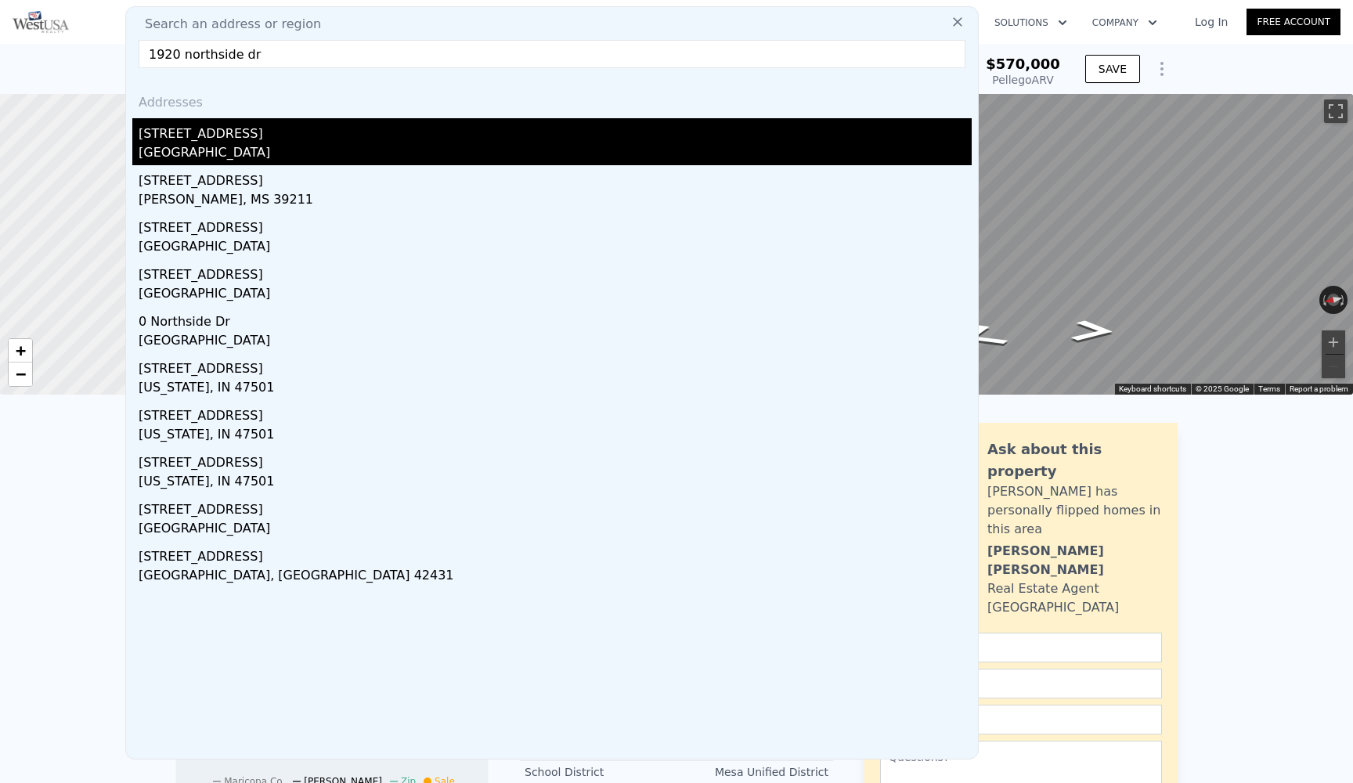
type input "1920 northside dr"
click at [208, 145] on div "[GEOGRAPHIC_DATA]" at bounding box center [555, 154] width 833 height 22
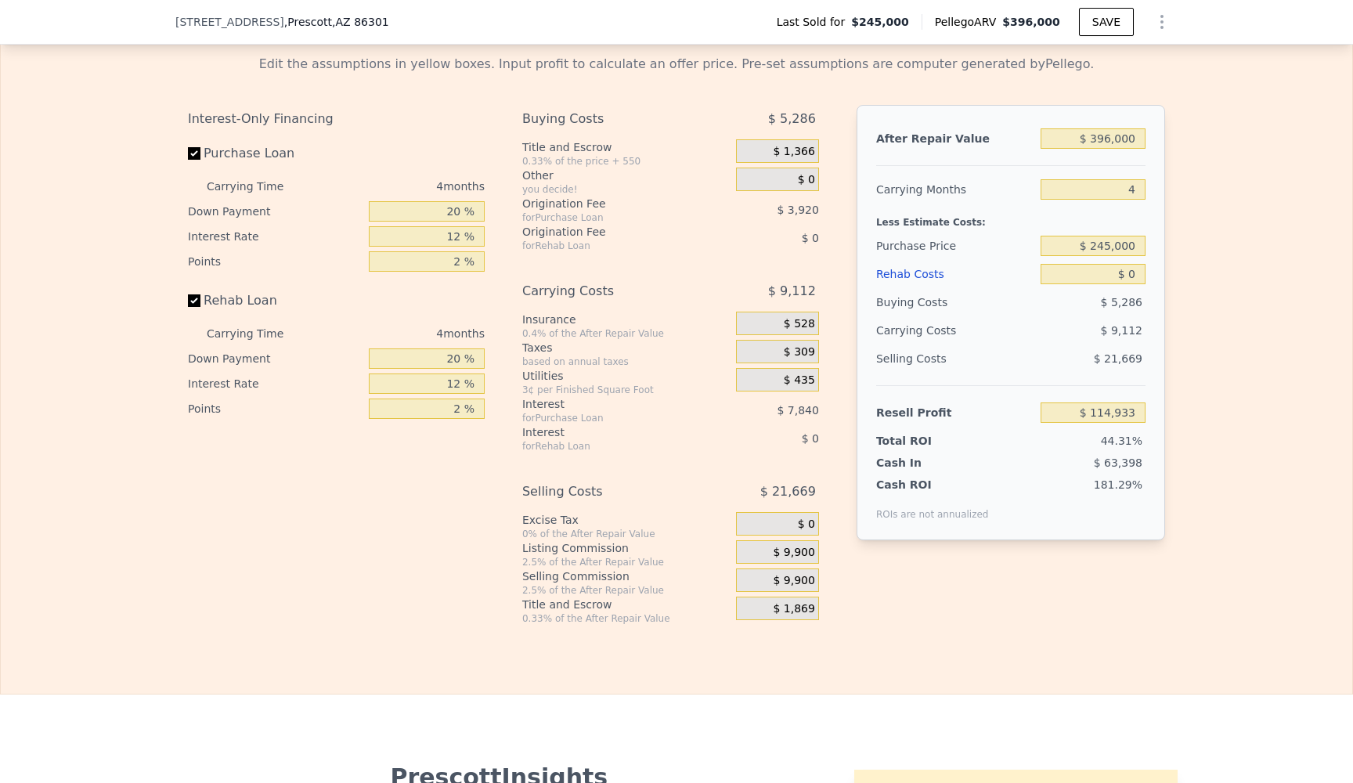
scroll to position [2290, 0]
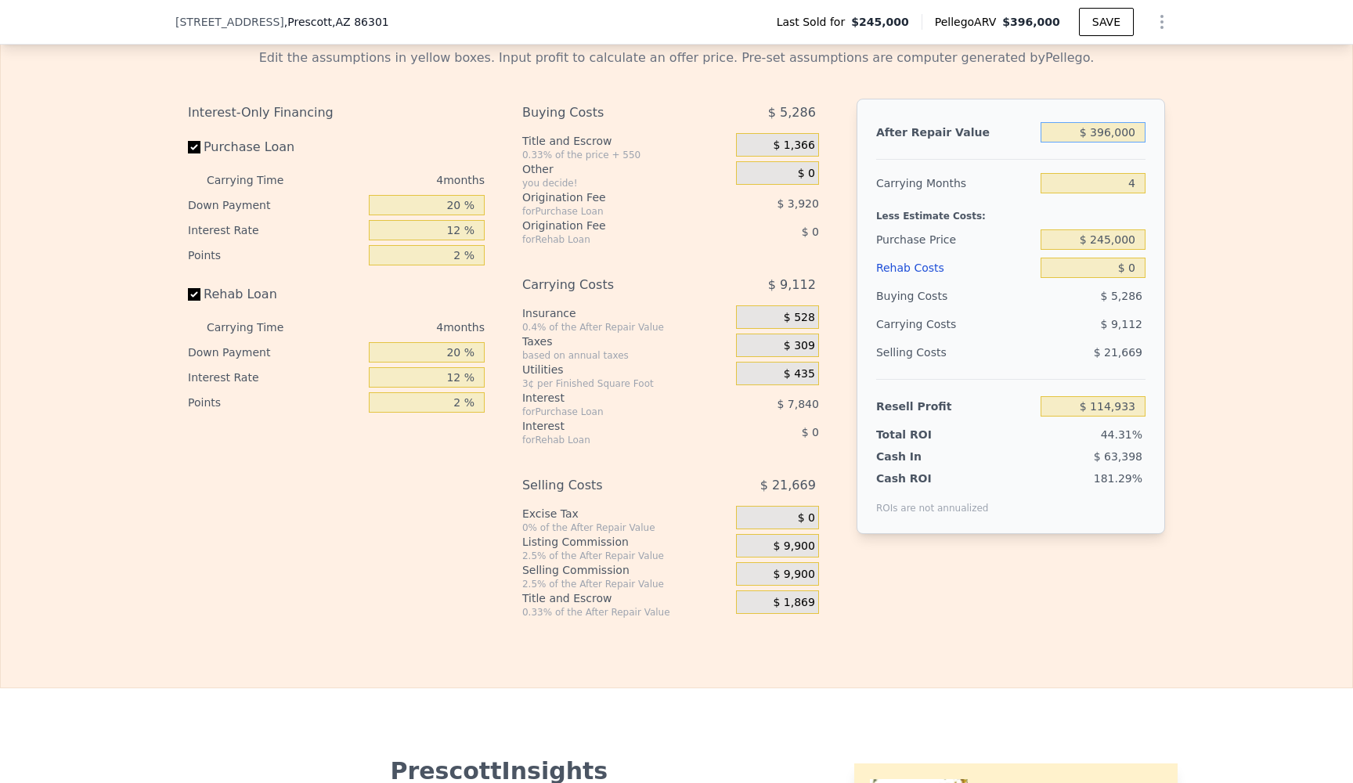
drag, startPoint x: 1137, startPoint y: 131, endPoint x: 1045, endPoint y: 130, distance: 91.6
click at [1045, 130] on input "$ 396,000" at bounding box center [1093, 132] width 105 height 20
type input "$ 8"
type input "-$ 259,412"
type input "$ 80"
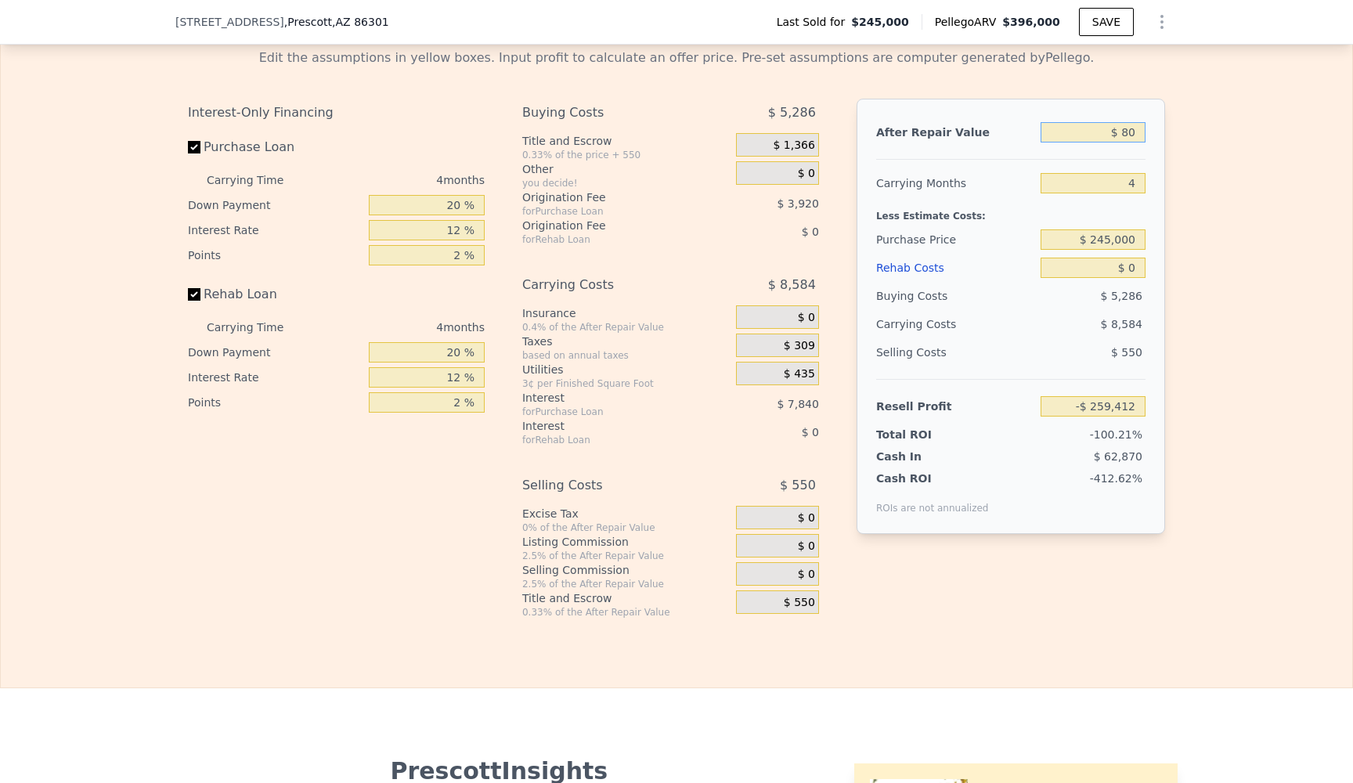
type input "-$ 259,344"
type input "$ 800"
type input "-$ 258,664"
type input "$ 8,000"
type input "-$ 251,858"
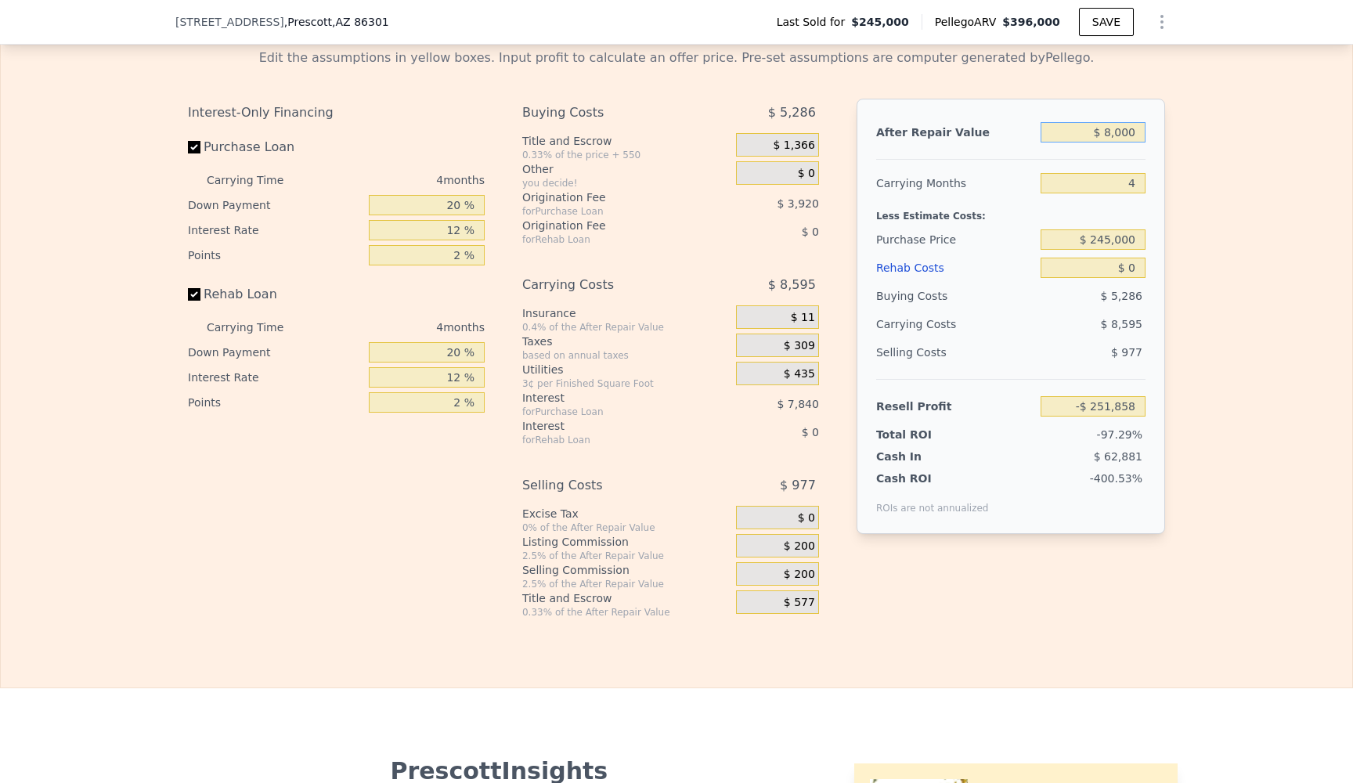
type input "$ 80,000"
type input "-$ 183,793"
type input "$ 800,000"
type input "$ 496,849"
click at [1240, 238] on div "Edit the assumptions in yellow boxes. Input profit to calculate an offer price.…" at bounding box center [676, 327] width 1351 height 583
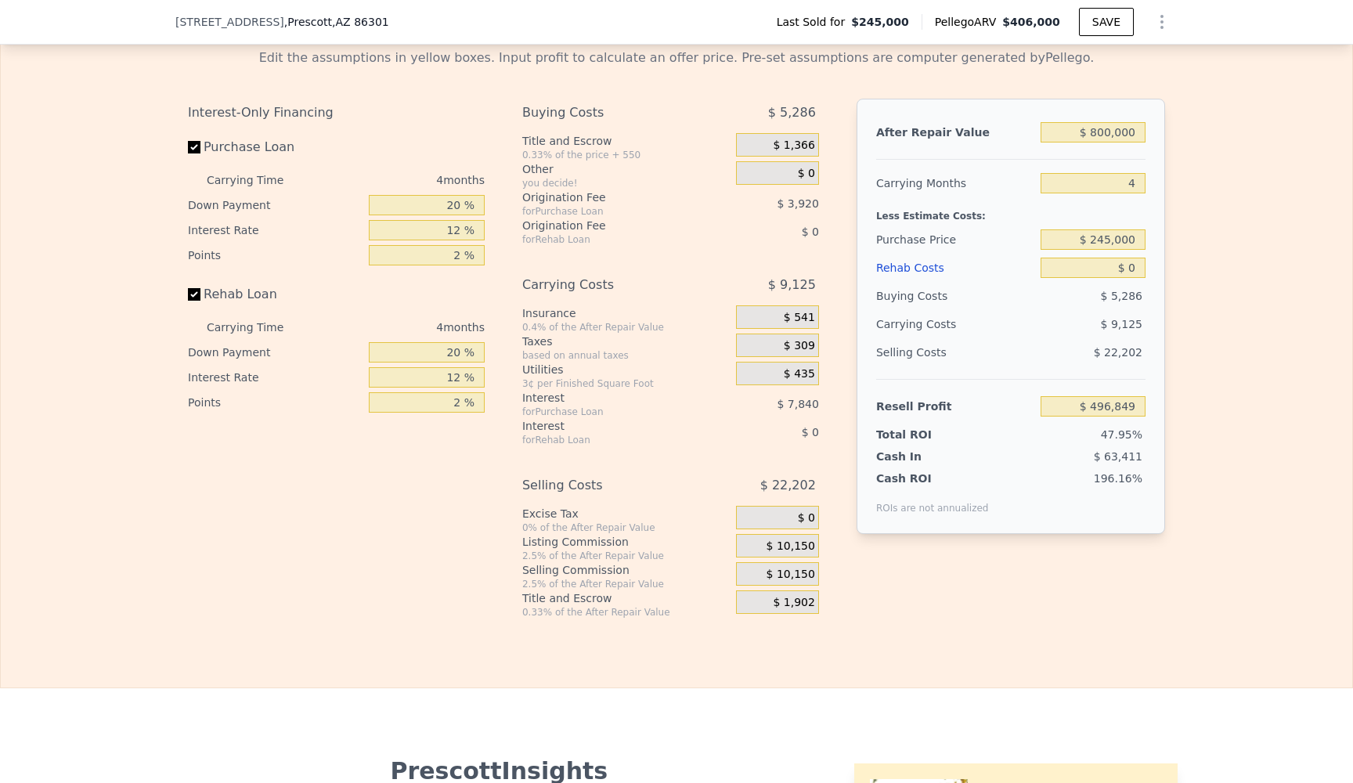
type input "$ 406,000"
type input "$ 124,387"
click at [1144, 133] on input "$ 406,000" at bounding box center [1093, 132] width 105 height 20
type input "$ 40,600"
type input "-$ 221,039"
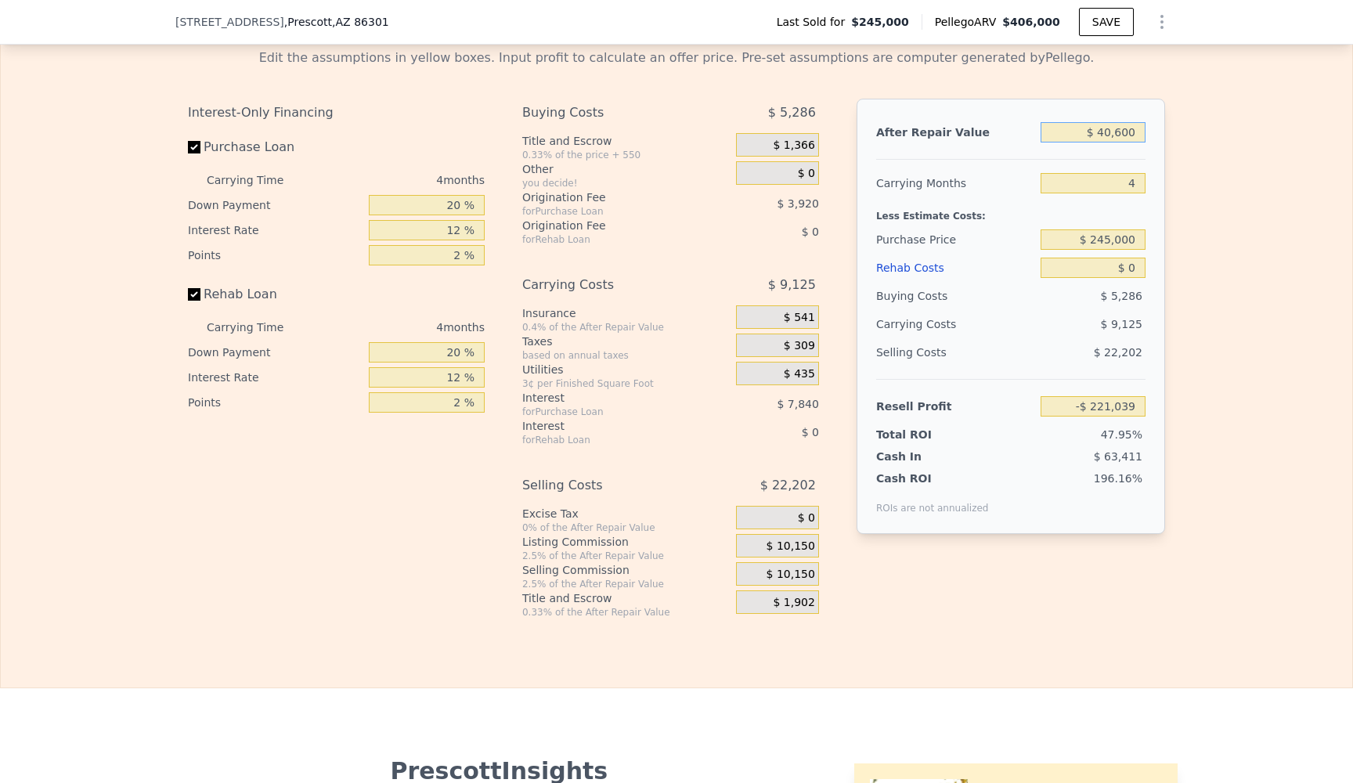
type input "$ 4,060"
type input "-$ 255,583"
type input "$ 406"
type input "-$ 259,036"
type input "$ 40"
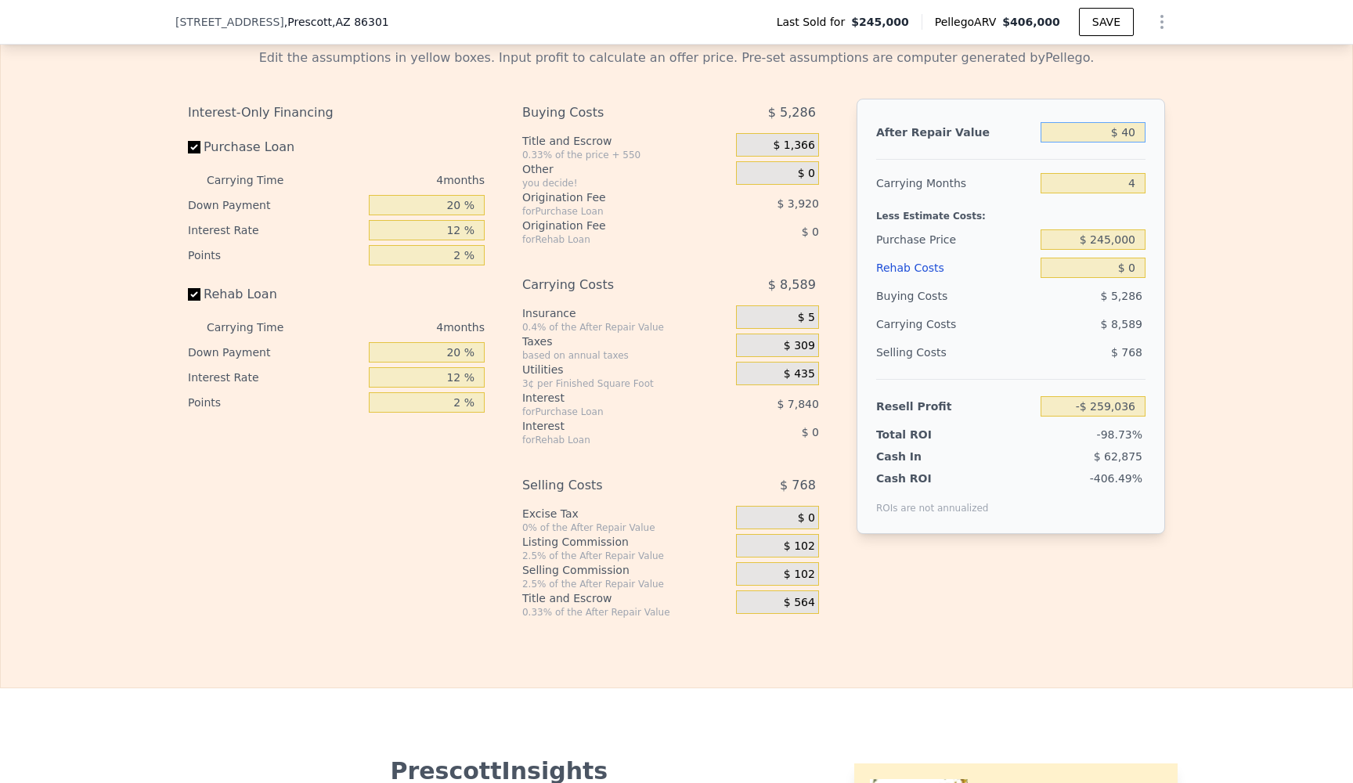
type input "-$ 259,382"
type input "$ 4"
type input "-$ 259,416"
type input "$ 8"
type input "-$ 259,412"
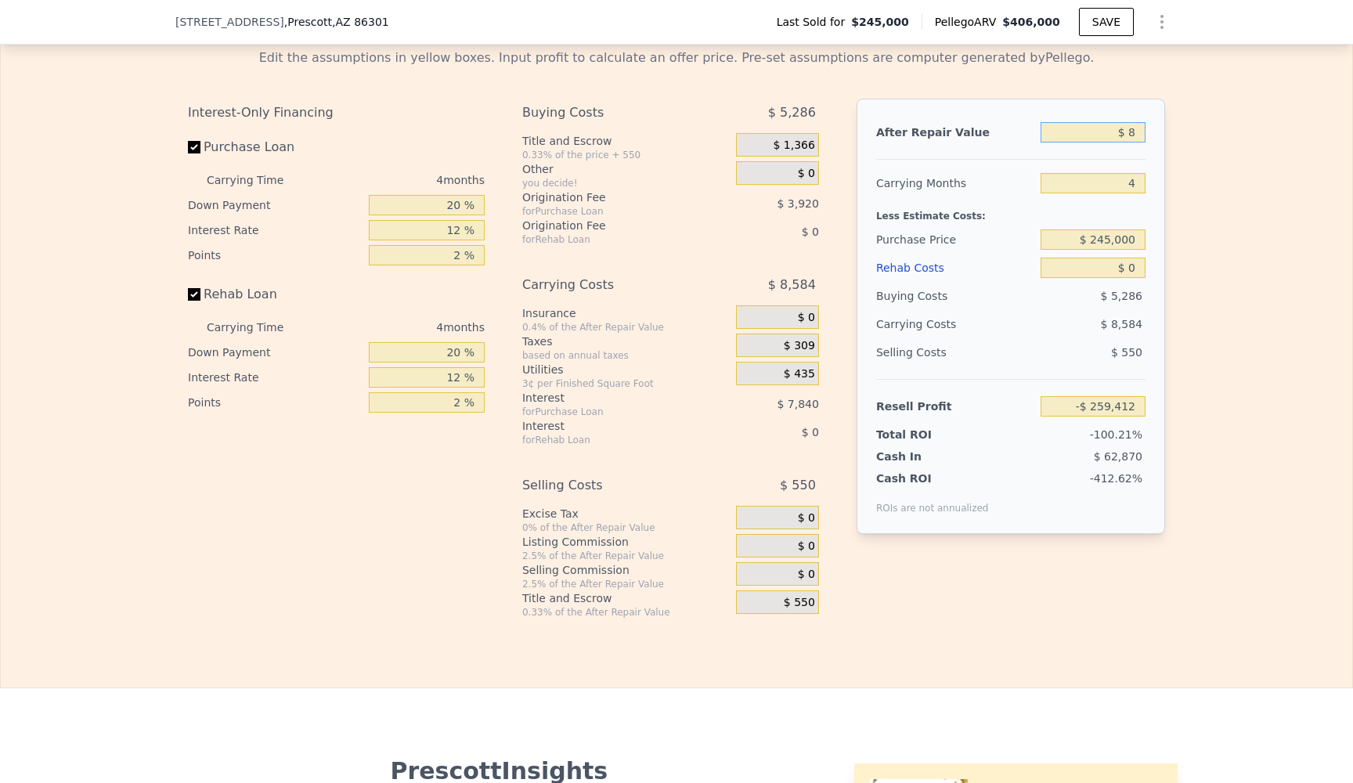
type input "$ 80"
type input "-$ 259,344"
type input "$ 800"
type input "-$ 258,664"
type input "$ 8,000"
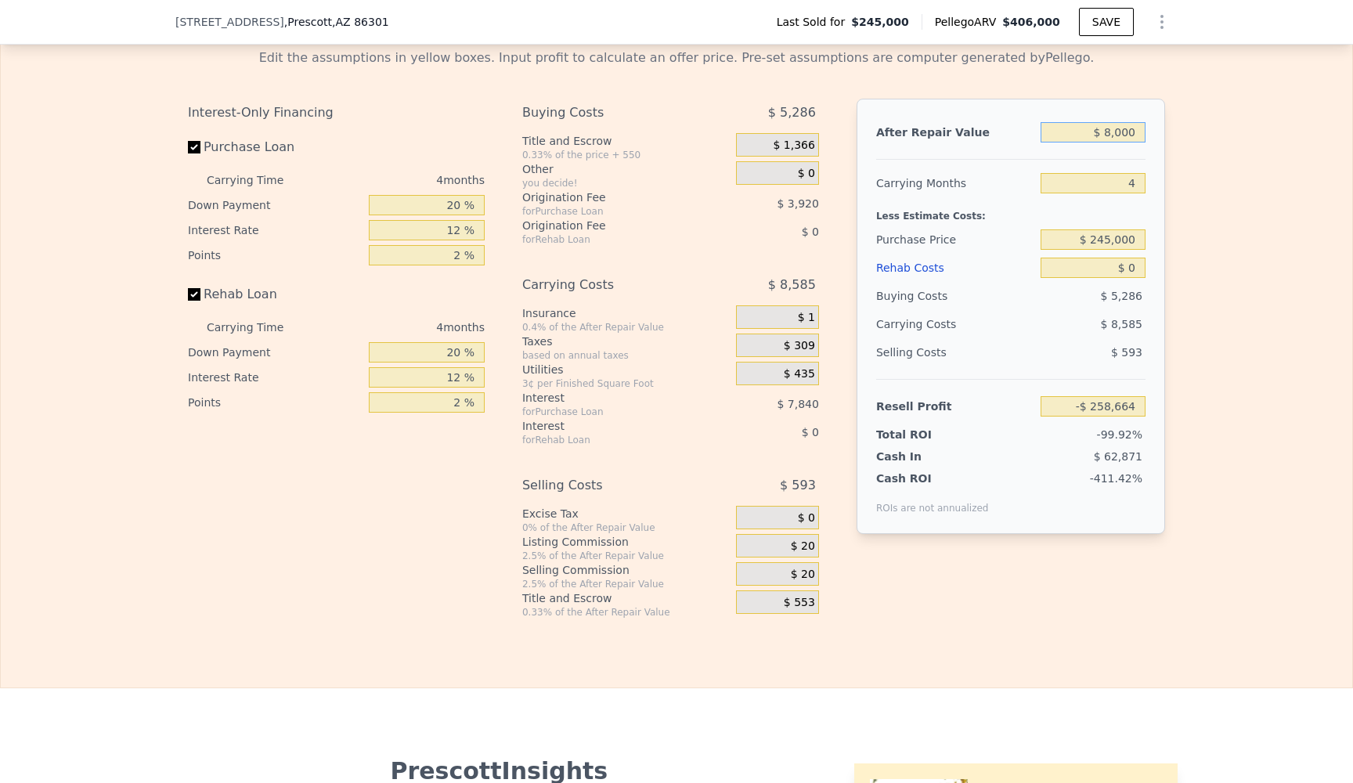
type input "-$ 251,858"
type input "$ 80,000"
type input "-$ 183,793"
type input "$ 800,000"
type input "$ 496,849"
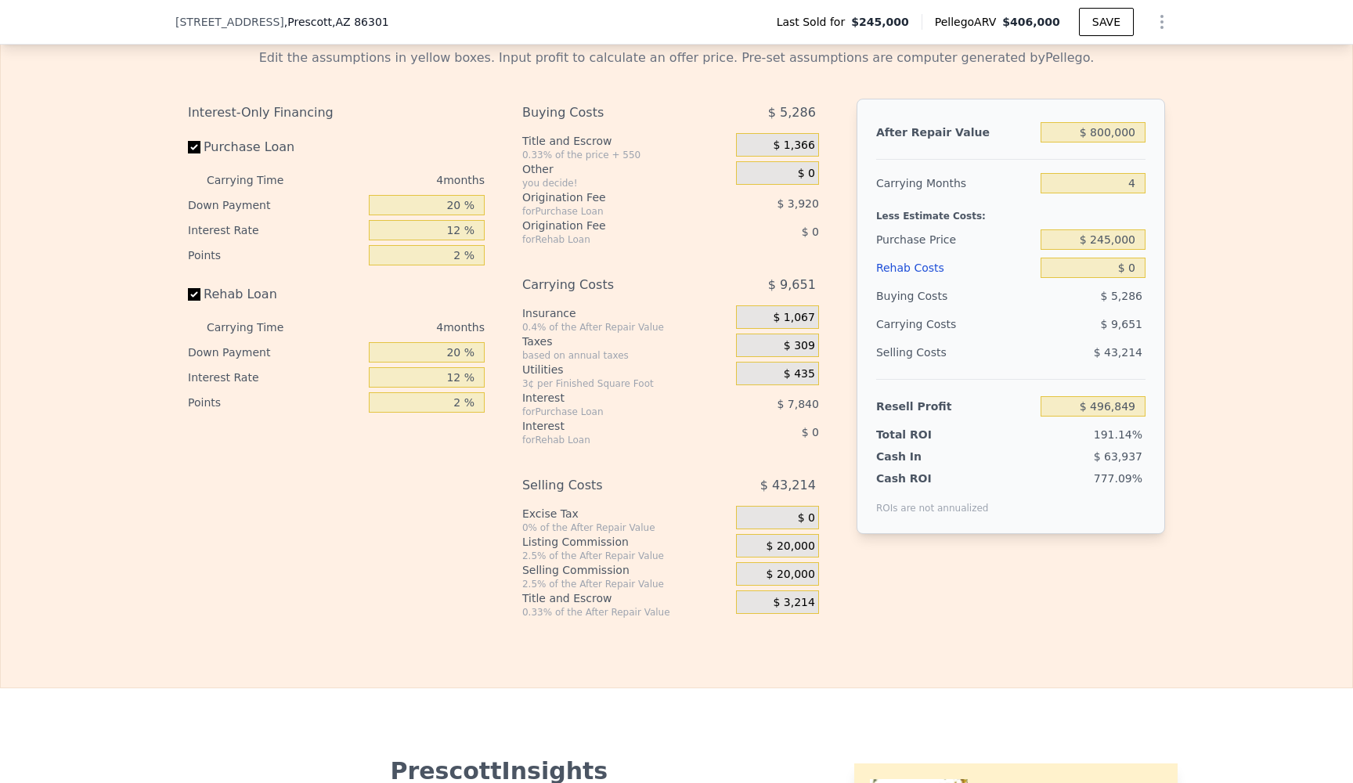
click at [1256, 201] on div "Edit the assumptions in yellow boxes. Input profit to calculate an offer price.…" at bounding box center [676, 327] width 1351 height 583
drag, startPoint x: 1136, startPoint y: 271, endPoint x: 1113, endPoint y: 270, distance: 23.5
click at [1113, 270] on input "$ 0" at bounding box center [1093, 268] width 105 height 20
type input "$ 2"
type input "$ 496,847"
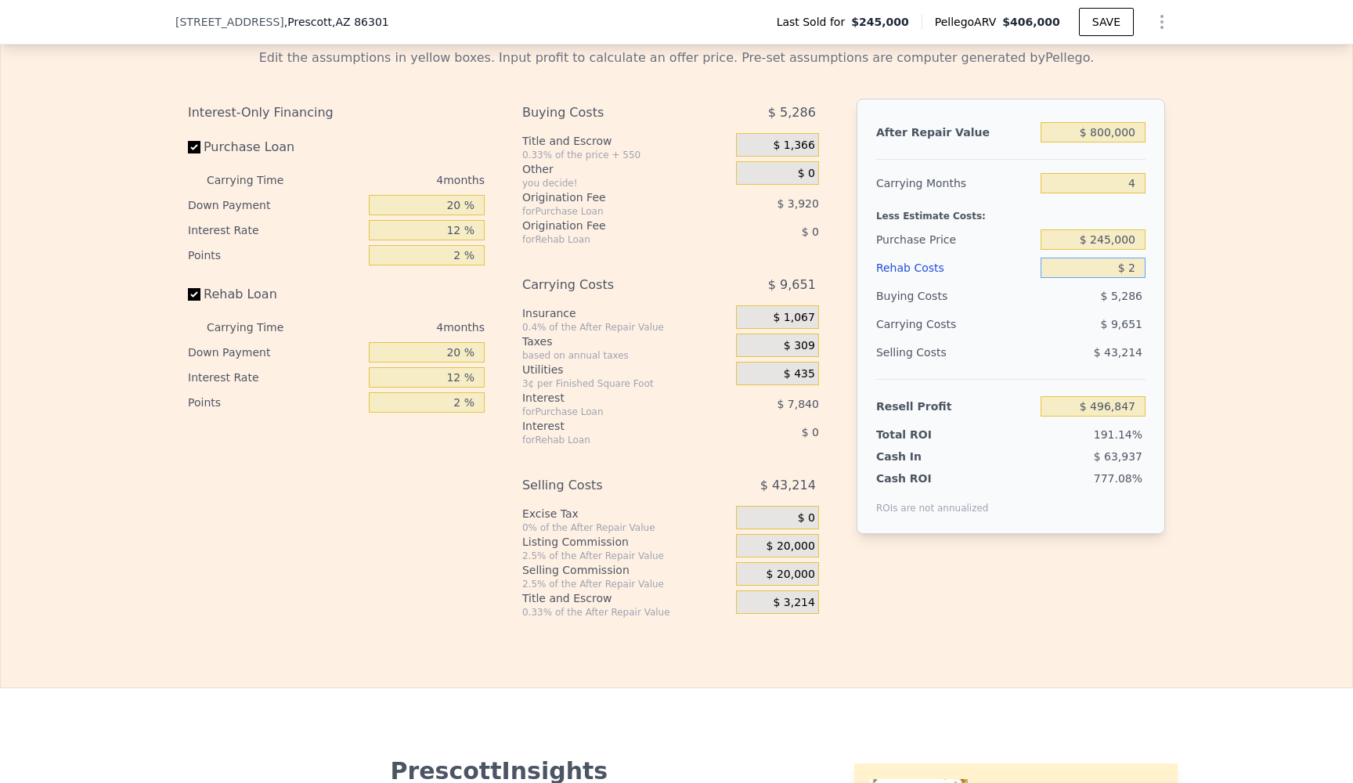
type input "$ 20"
type input "$ 496,829"
type input "$ 200"
type input "$ 496,638"
type input "$ 2,000"
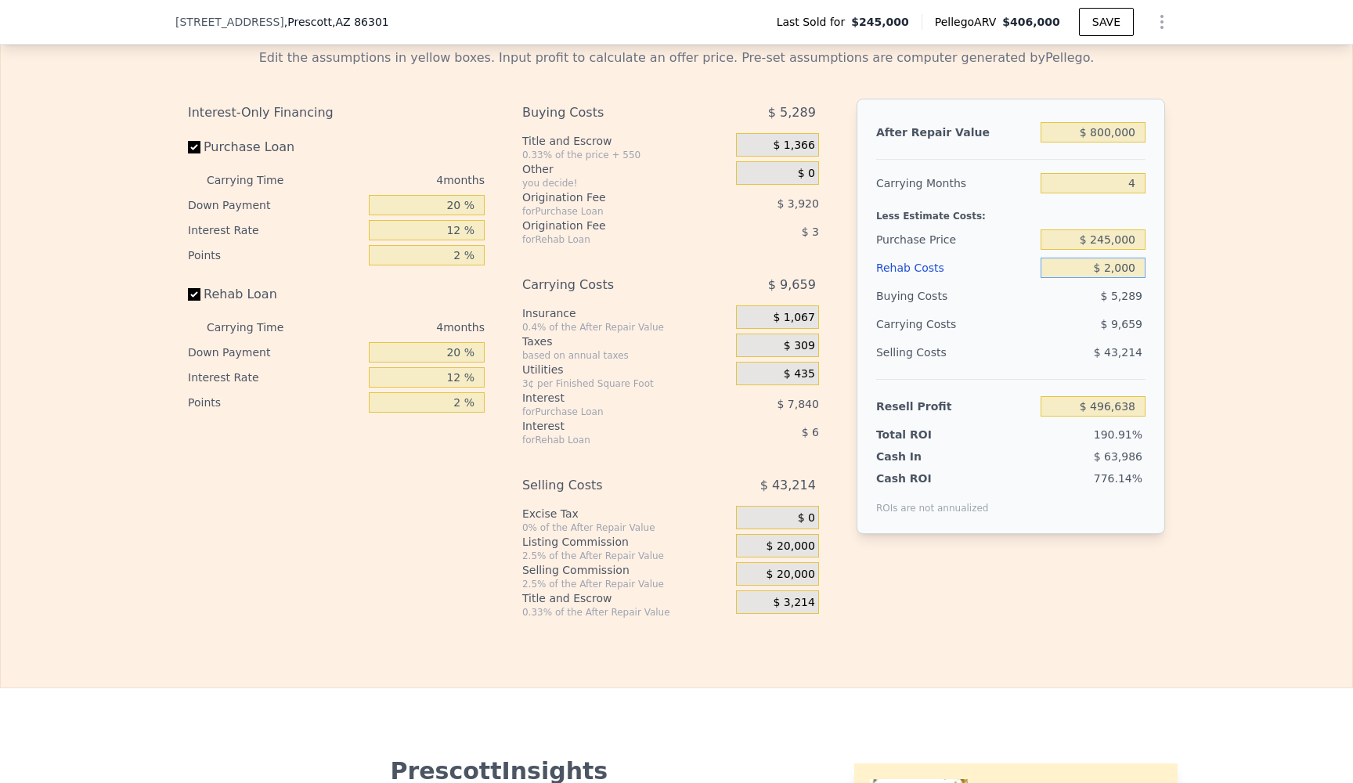
type input "$ 494,753"
type input "$ 20,000"
type input "$ 475,889"
type input "$ 200,000"
type input "$ 287,249"
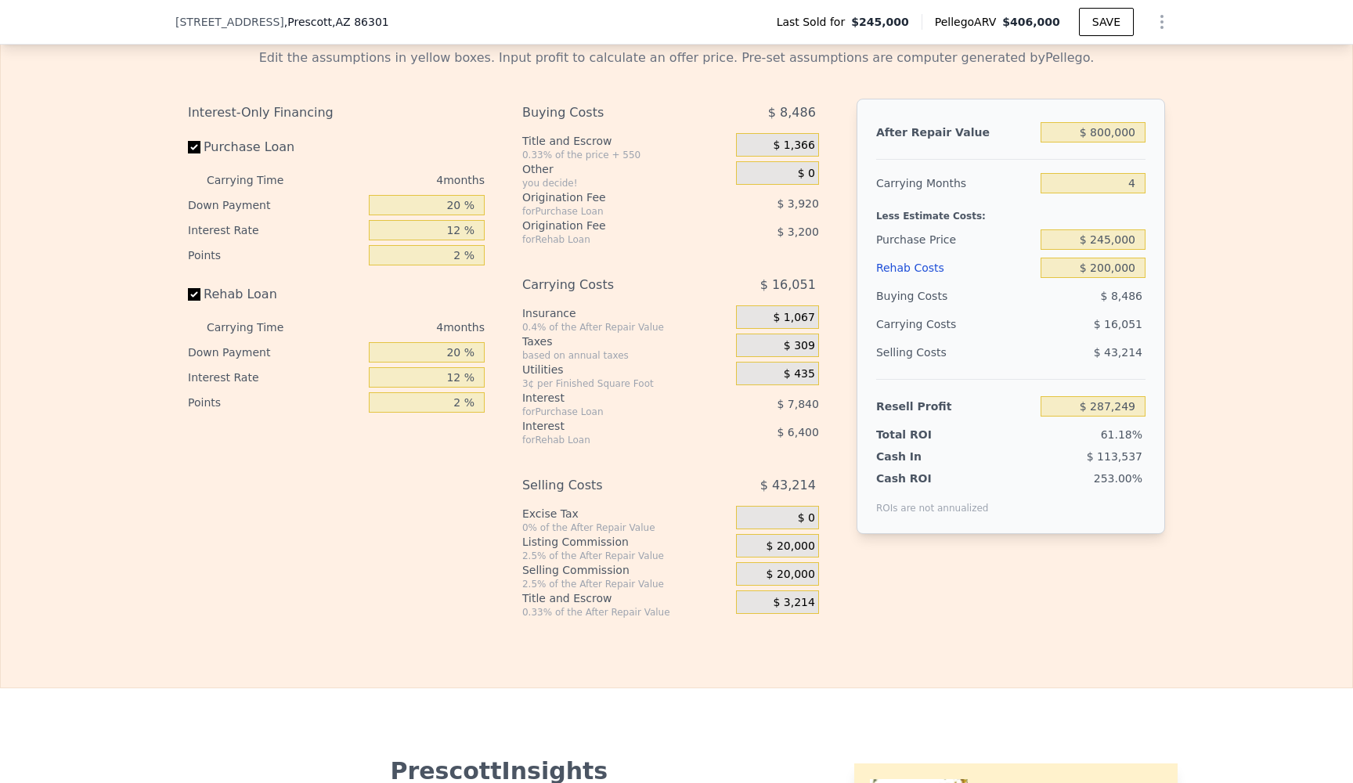
click at [1046, 352] on div "$ 43,214" at bounding box center [1094, 352] width 106 height 28
type input "$ 396,000"
type input "$ 0"
type input "$ 114,933"
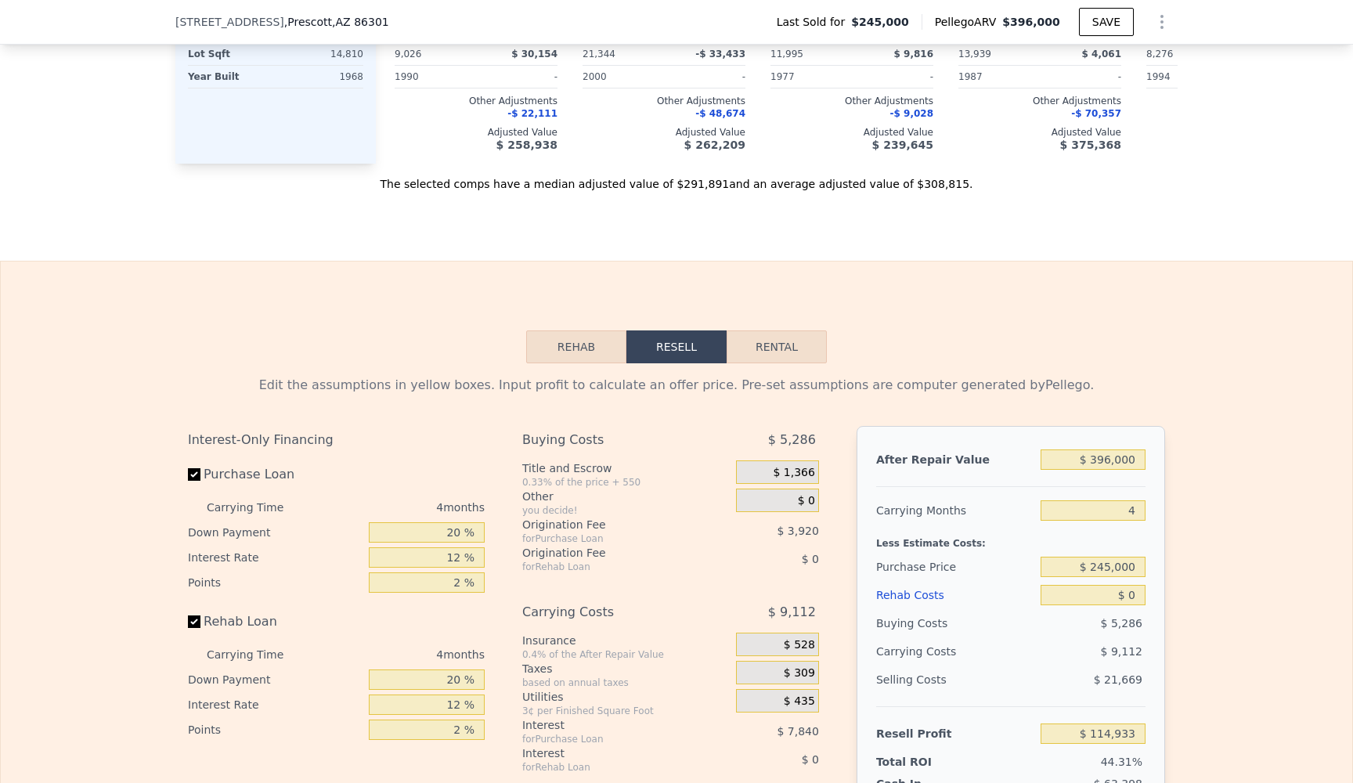
scroll to position [1967, 0]
